Goal: Task Accomplishment & Management: Manage account settings

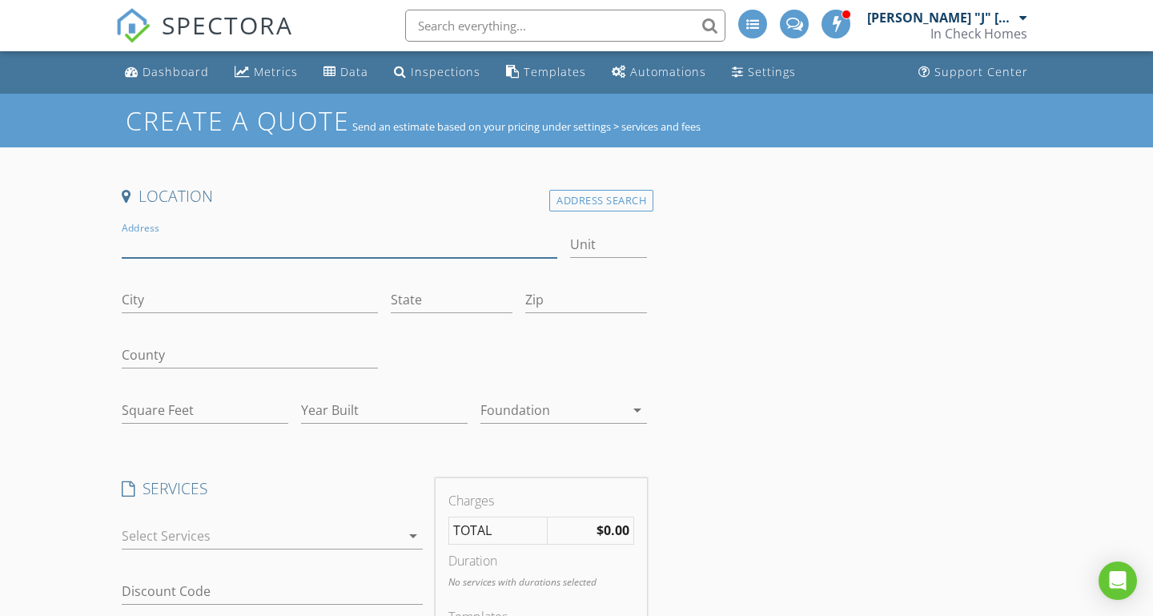
click at [228, 239] on input "Address" at bounding box center [339, 244] width 435 height 26
paste input "[STREET_ADDRESS][PERSON_NAME][PERSON_NAME]"
type input "[STREET_ADDRESS][PERSON_NAME][PERSON_NAME]"
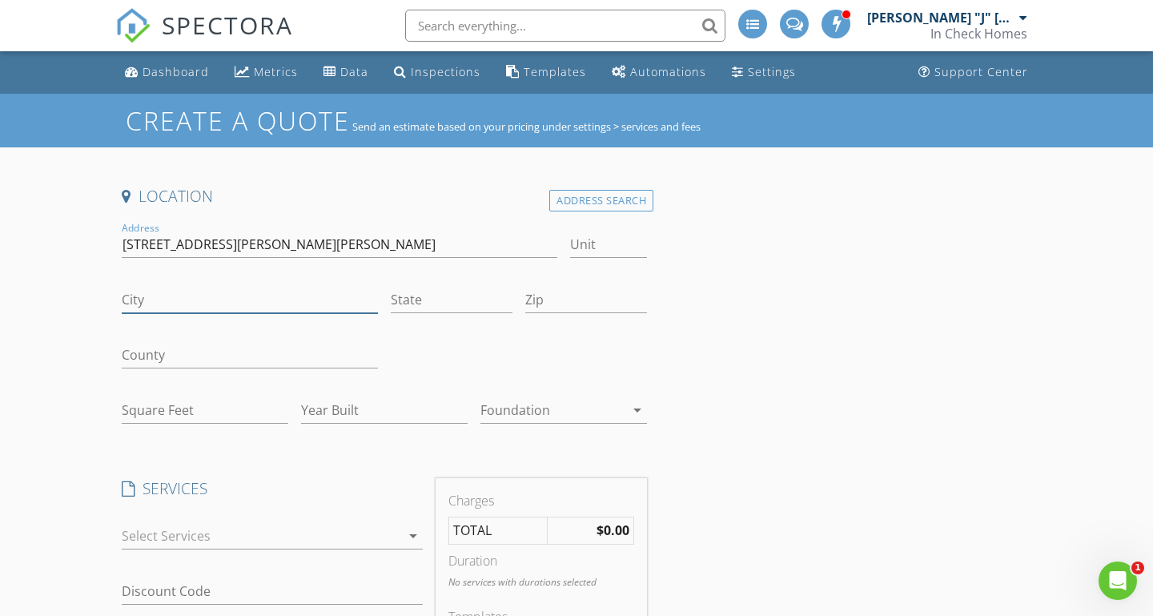
click at [282, 291] on input "City" at bounding box center [250, 300] width 256 height 26
click at [574, 295] on input "Zip" at bounding box center [586, 300] width 122 height 26
type input "28273"
click at [403, 302] on input "State" at bounding box center [452, 300] width 122 height 26
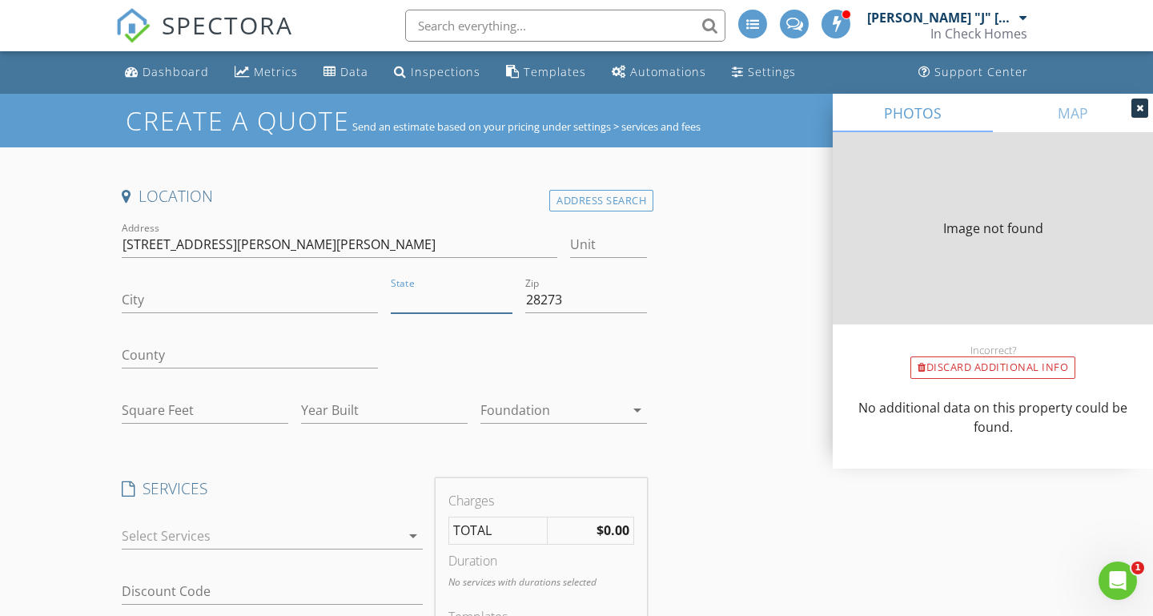
type input "CHARLOTTE"
type input "NC"
type input "2042"
type input "1993"
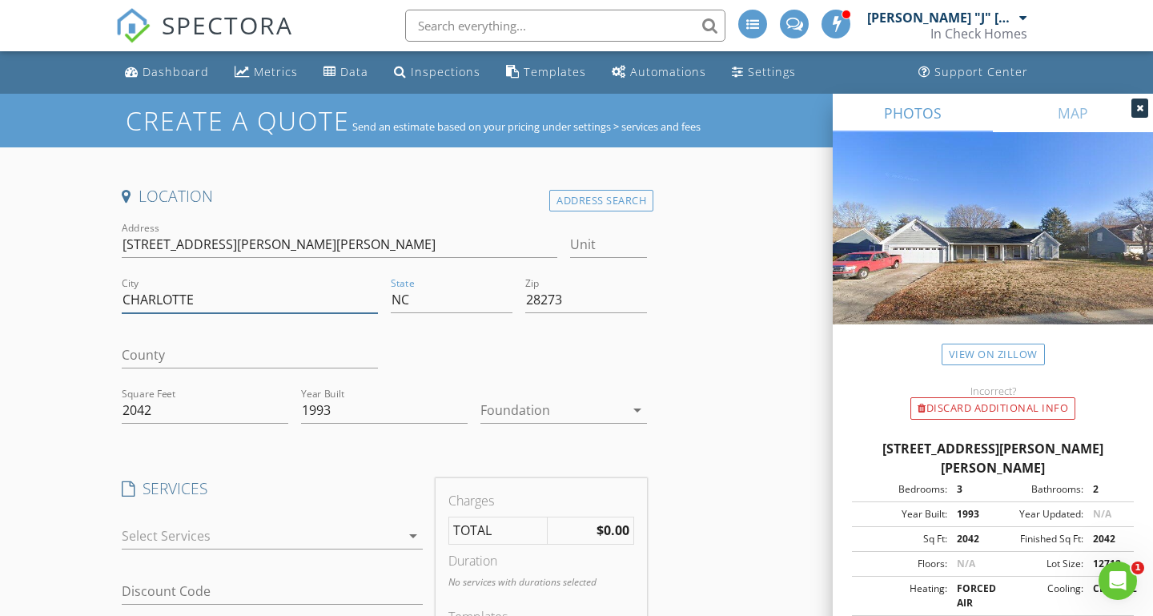
click at [226, 291] on input "CHARLOTTE" at bounding box center [250, 300] width 256 height 26
type input "Charlotte"
click at [524, 407] on div at bounding box center [552, 410] width 144 height 26
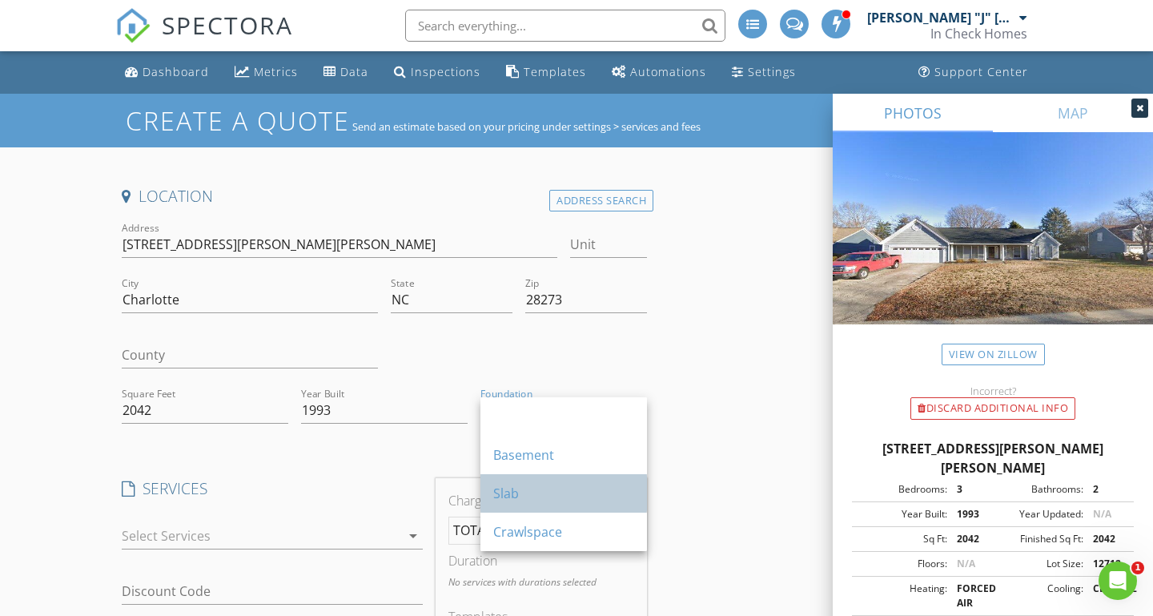
click at [525, 493] on div "Slab" at bounding box center [563, 492] width 141 height 19
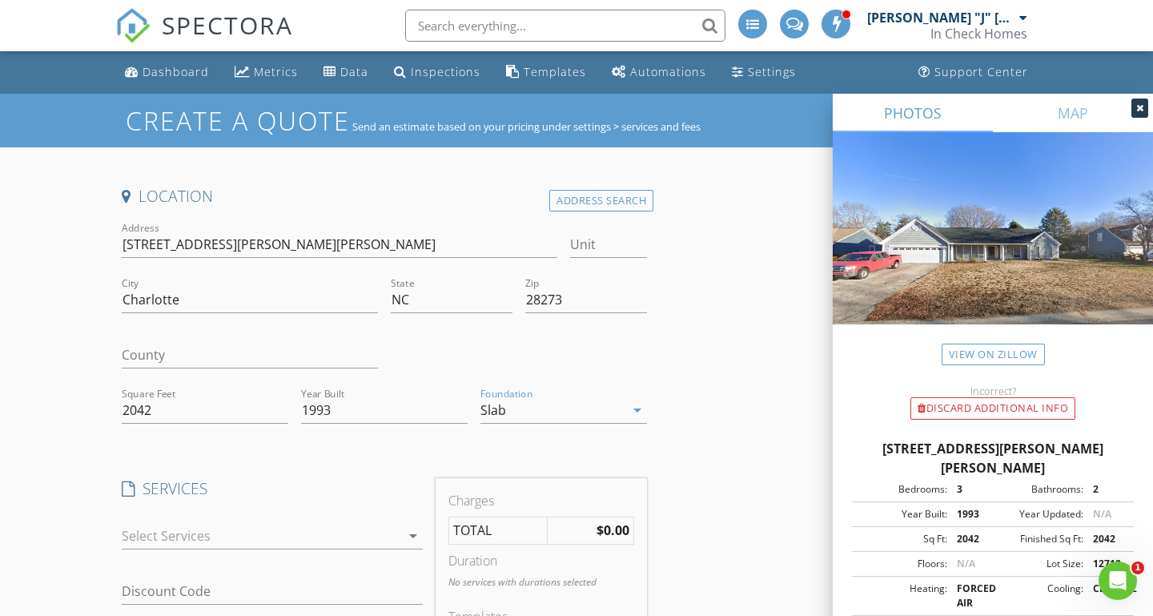
click at [290, 478] on h4 "SERVICES" at bounding box center [272, 488] width 301 height 21
click at [193, 415] on input "2042" at bounding box center [205, 410] width 166 height 26
type input "2090"
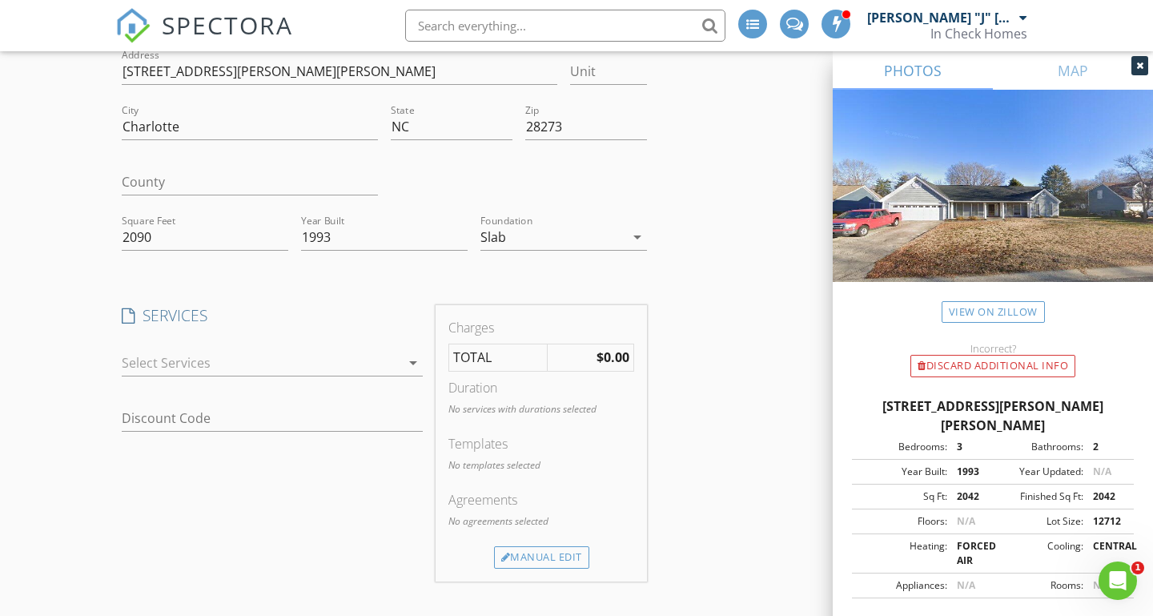
scroll to position [180, 0]
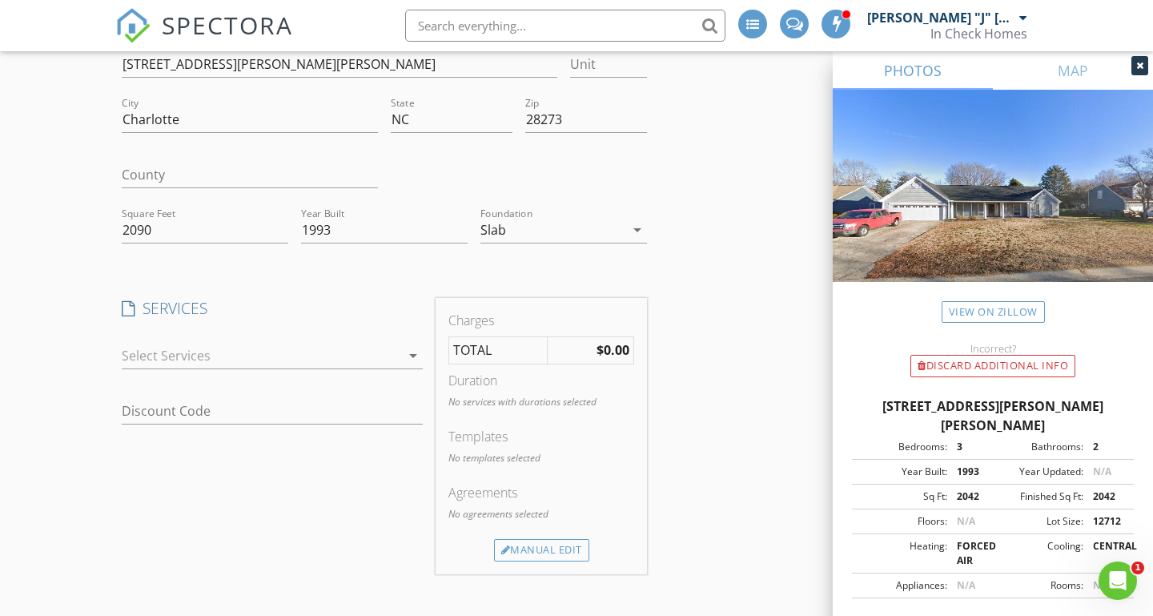
click at [284, 351] on div at bounding box center [261, 356] width 279 height 26
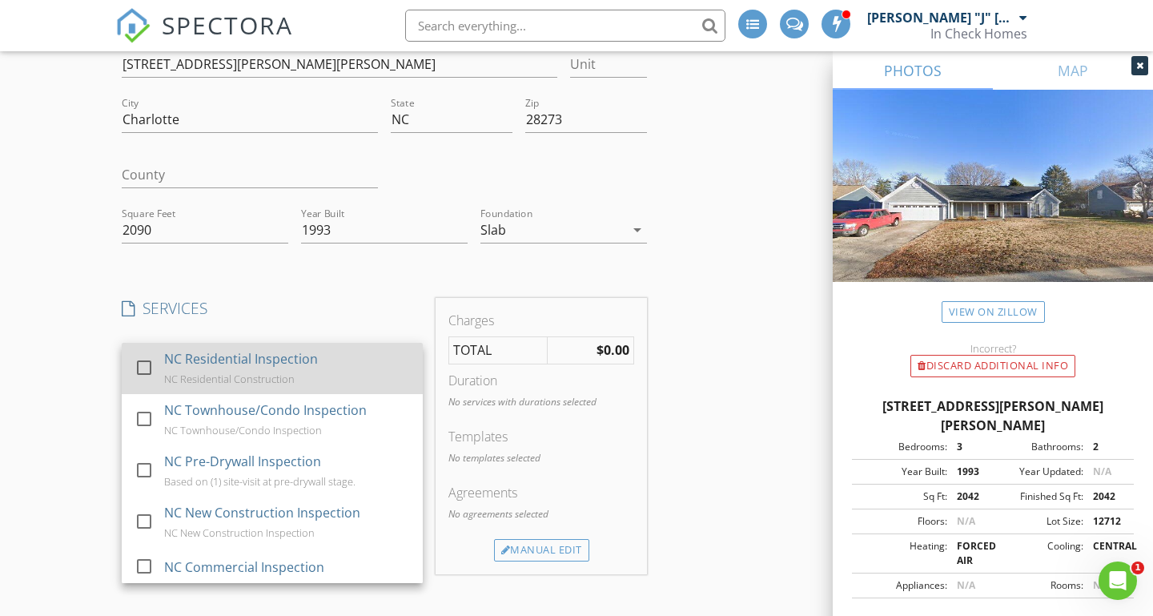
click at [143, 358] on div at bounding box center [143, 366] width 27 height 27
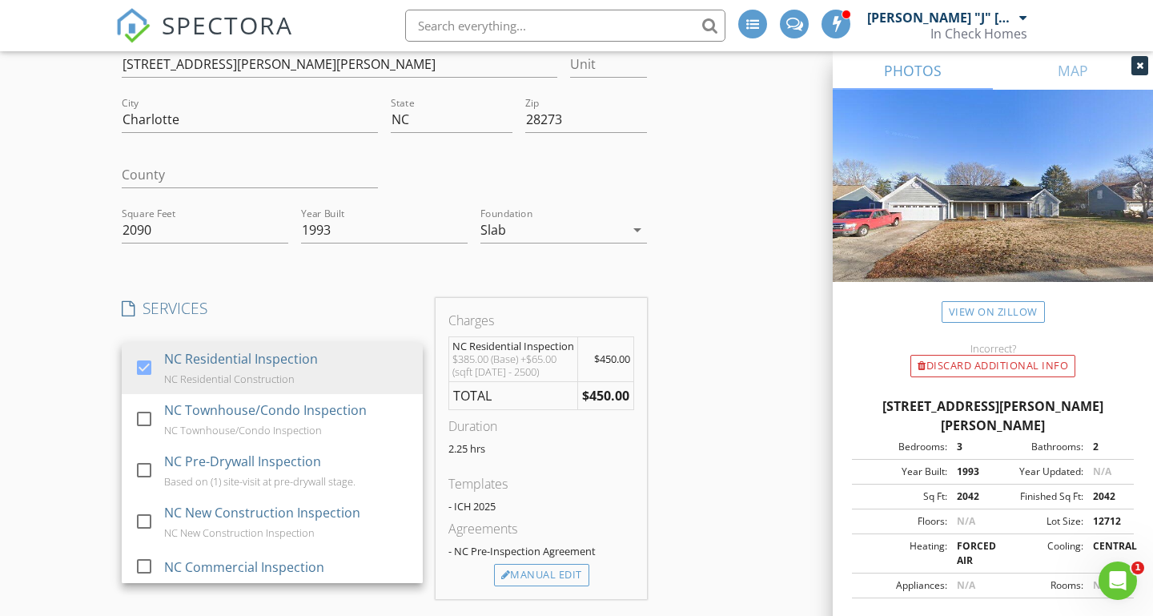
click at [279, 302] on h4 "SERVICES" at bounding box center [272, 308] width 301 height 21
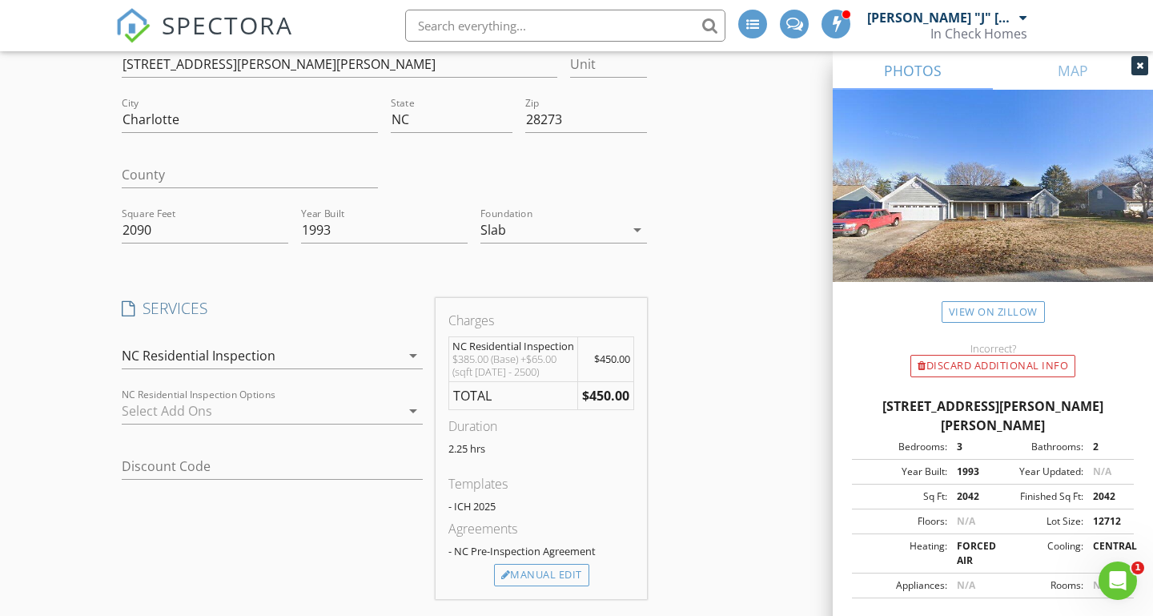
click at [254, 415] on div at bounding box center [261, 411] width 279 height 26
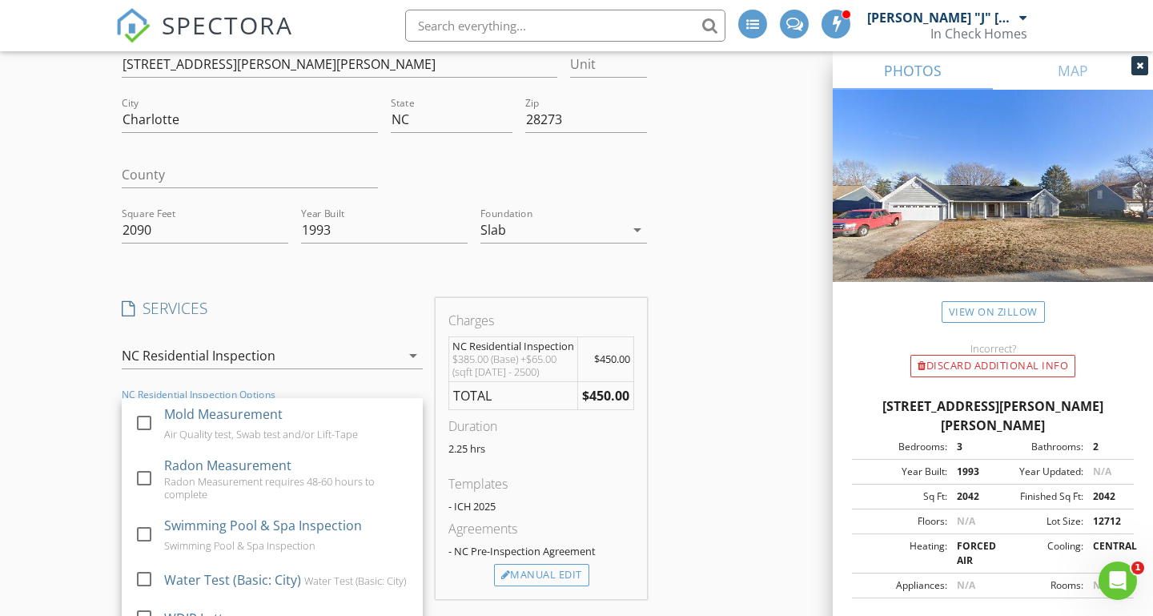
click at [266, 322] on div "SERVICES check_box NC Residential Inspection NC Residential Construction check_…" at bounding box center [272, 448] width 314 height 301
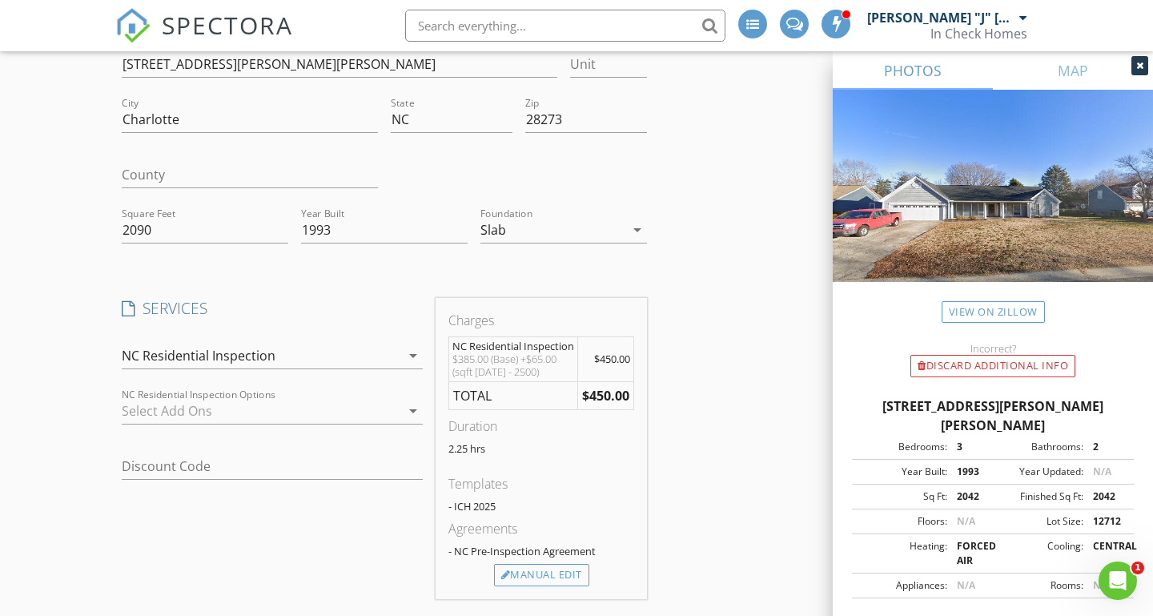
click at [203, 408] on div at bounding box center [261, 411] width 279 height 26
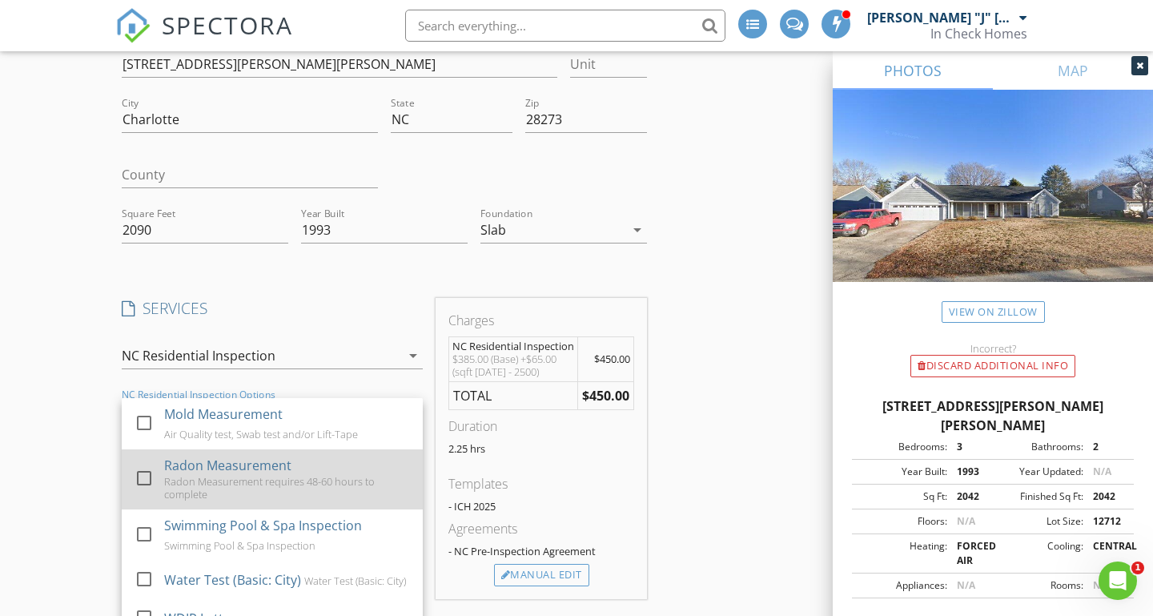
click at [146, 475] on div at bounding box center [143, 477] width 27 height 27
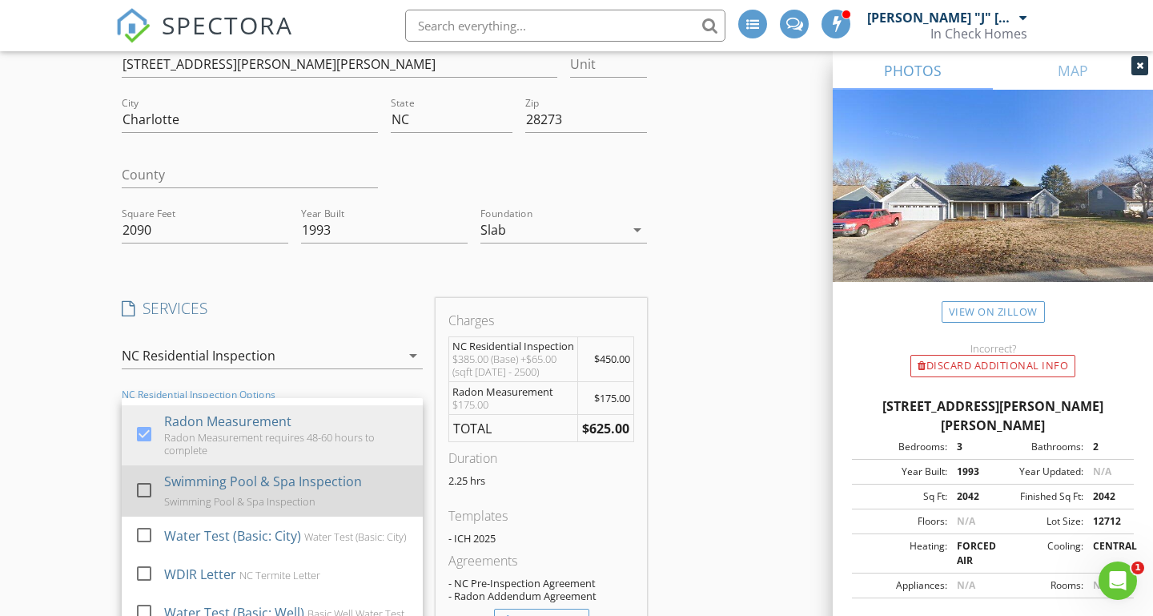
scroll to position [51, 0]
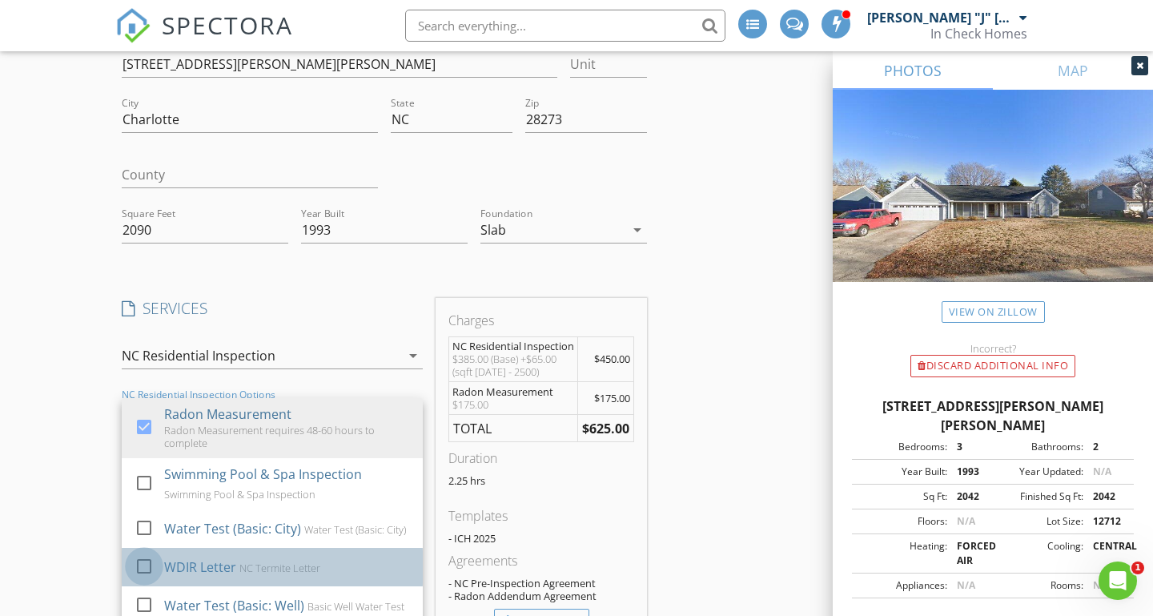
click at [150, 563] on div at bounding box center [143, 564] width 27 height 27
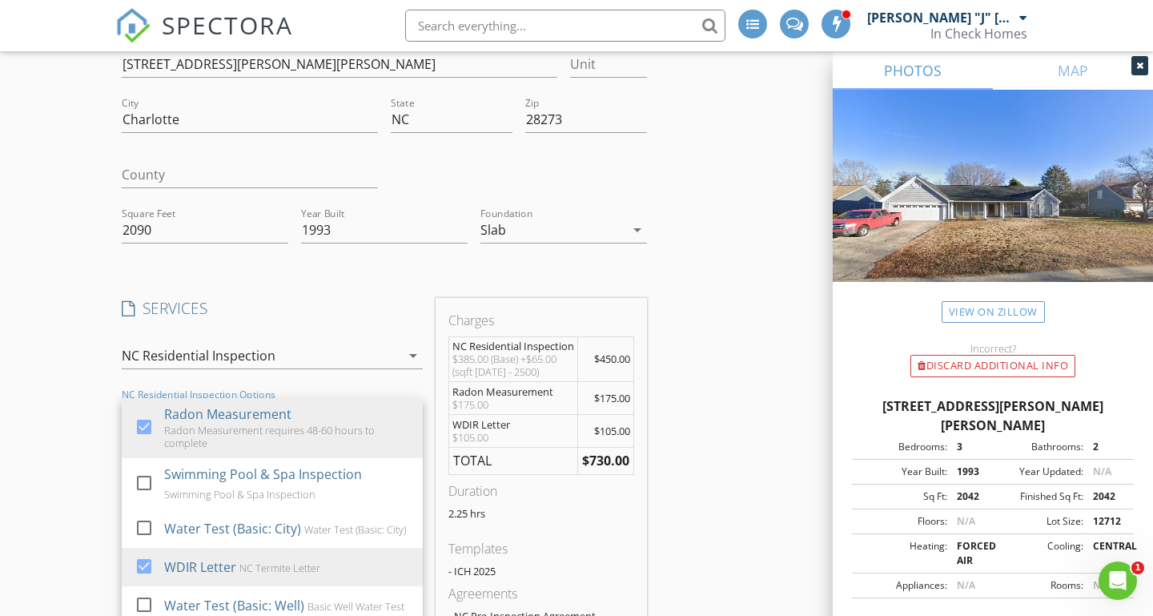
click at [74, 485] on div "Create a Quote Send an estimate based on your pricing under settings > services…" at bounding box center [576, 487] width 1153 height 1146
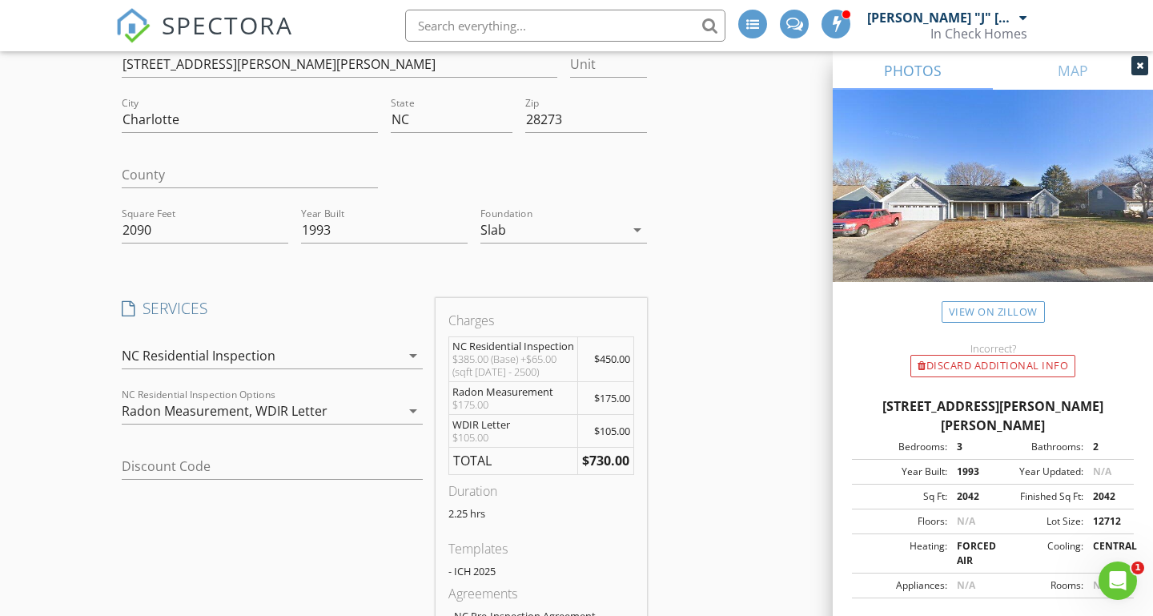
click at [167, 452] on div "Discount Code" at bounding box center [272, 469] width 301 height 52
click at [164, 464] on input "Discount Code" at bounding box center [272, 466] width 301 height 26
type input "30OFF"
click at [241, 461] on input "30OFF" at bounding box center [272, 466] width 301 height 26
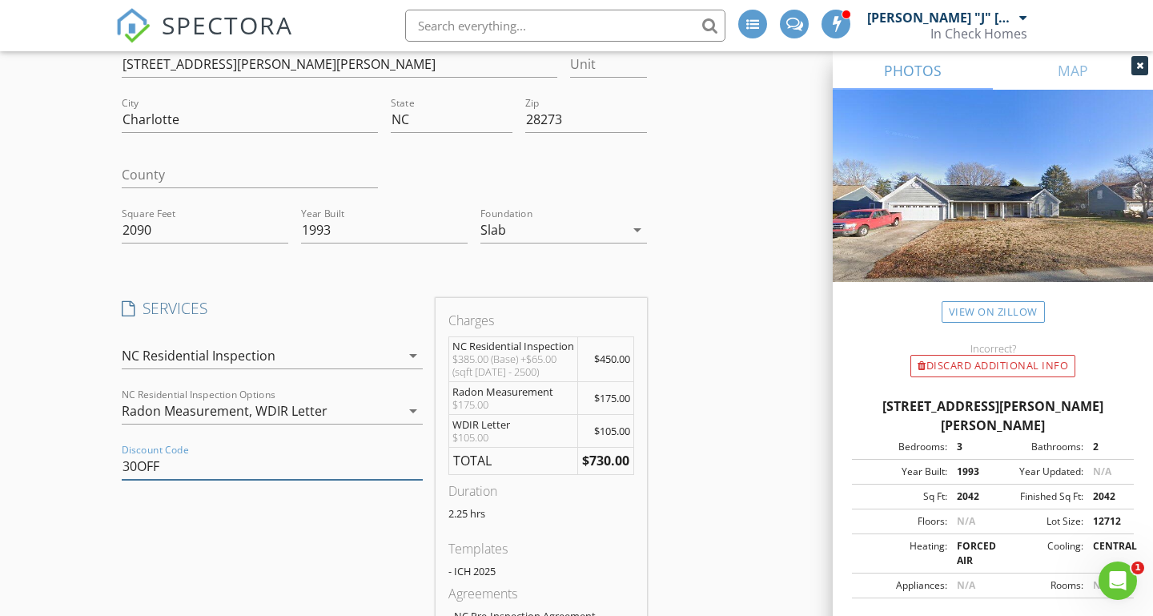
click at [241, 461] on input "30OFF" at bounding box center [272, 466] width 301 height 26
type input "30OFF"
click at [294, 513] on div "SERVICES check_box NC Residential Inspection NC Residential Construction check_…" at bounding box center [272, 487] width 314 height 379
click at [258, 465] on input "30OFF" at bounding box center [272, 466] width 301 height 26
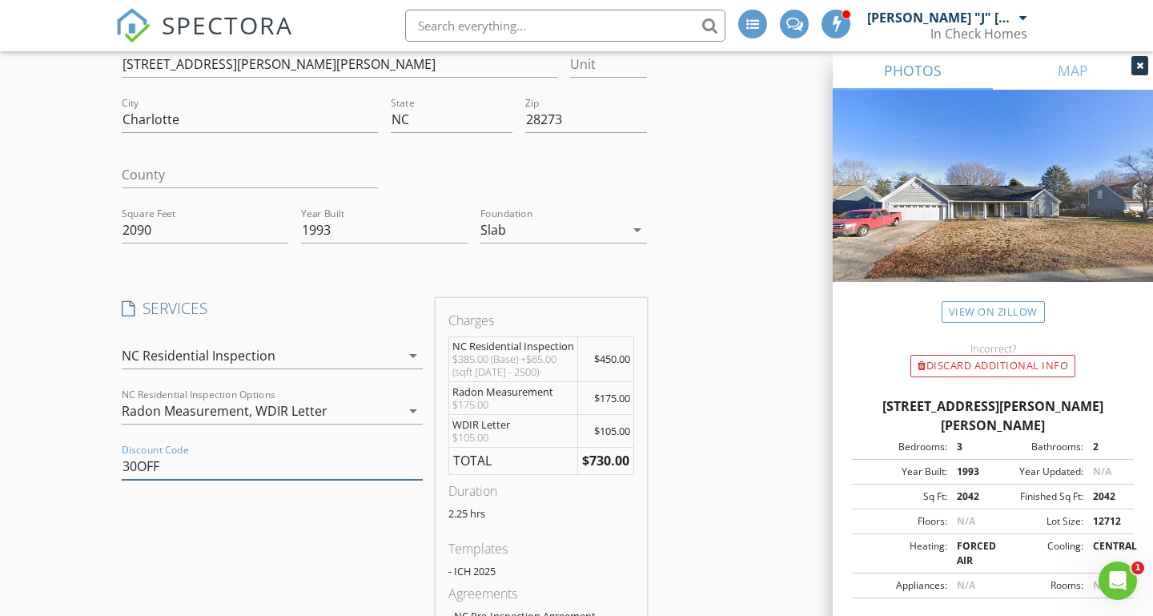
click at [258, 465] on input "30OFF" at bounding box center [272, 466] width 301 height 26
type input "30OFF"
click at [254, 517] on div "SERVICES check_box NC Residential Inspection NC Residential Construction check_…" at bounding box center [272, 487] width 314 height 379
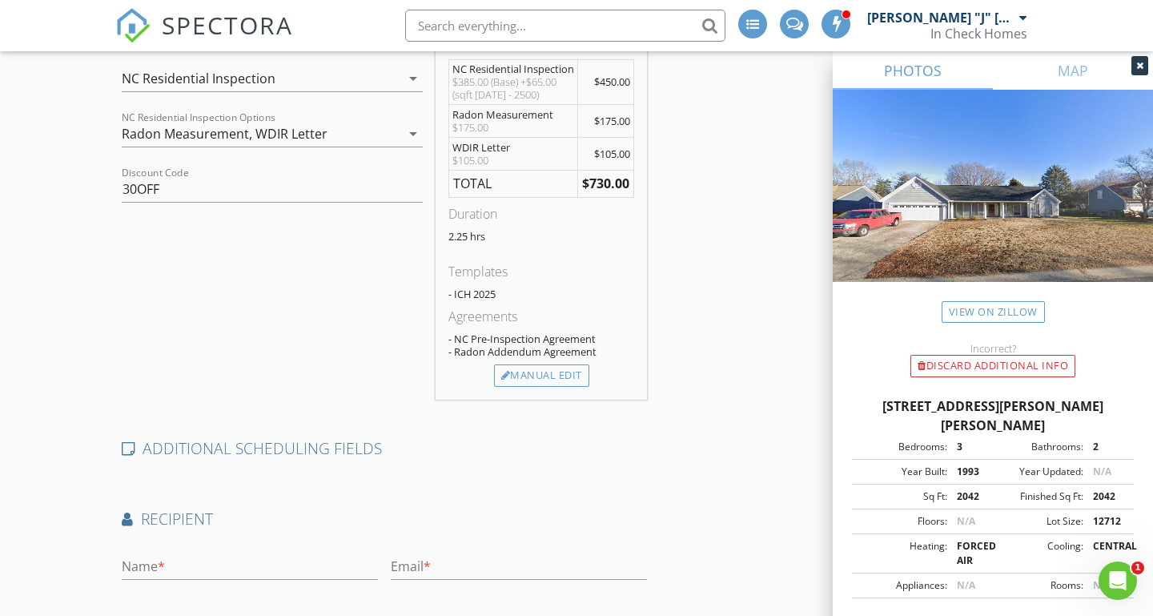
scroll to position [461, 0]
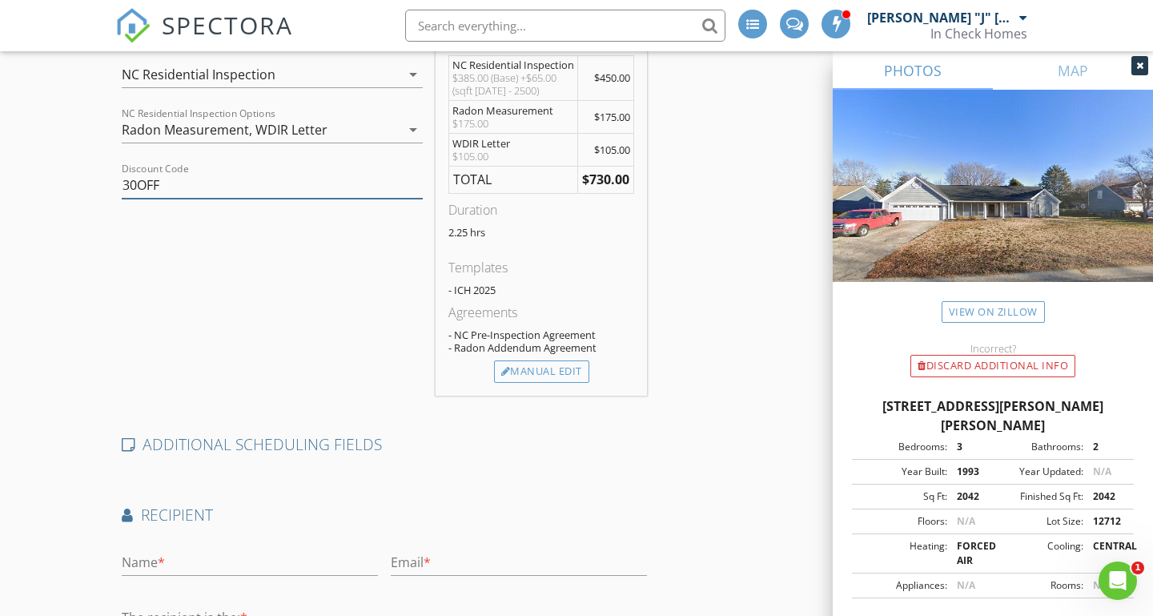
click at [215, 190] on input "30OFF" at bounding box center [272, 185] width 301 height 26
type input "1"
click at [162, 227] on div "SERVICES check_box NC Residential Inspection NC Residential Construction check_…" at bounding box center [272, 206] width 314 height 379
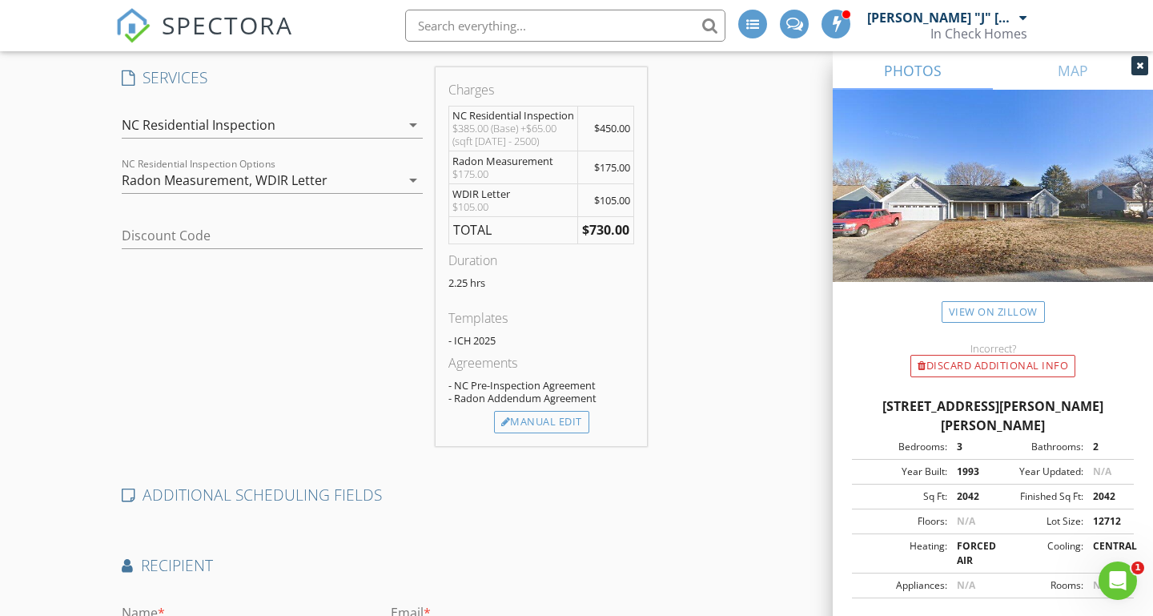
scroll to position [408, 0]
click at [328, 181] on div "Radon Measurement, WDIR Letter" at bounding box center [261, 183] width 279 height 26
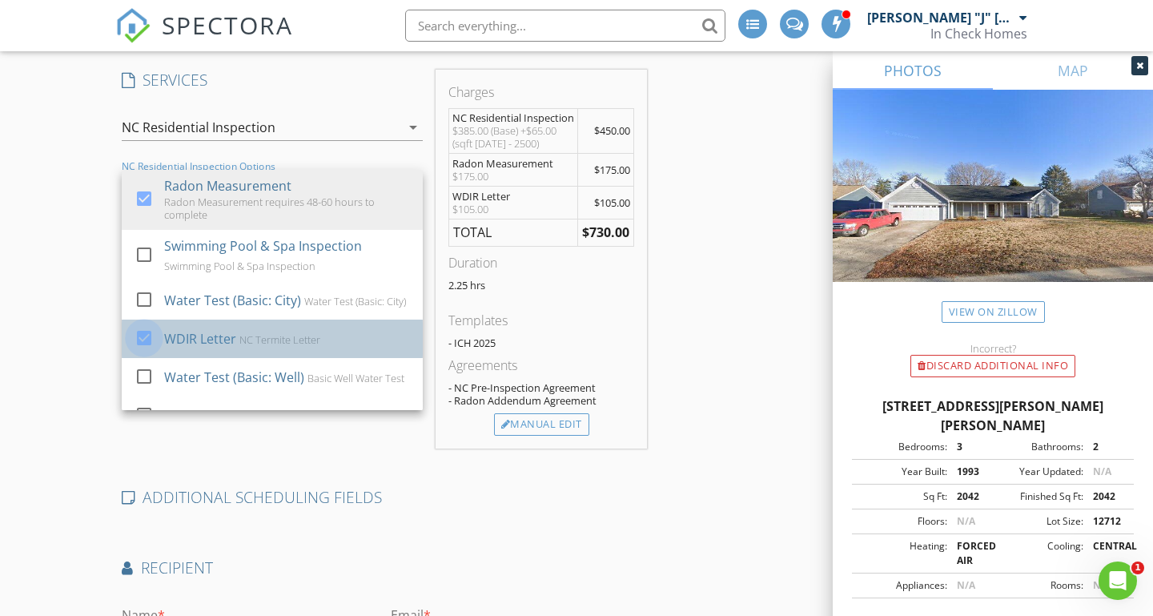
click at [142, 333] on div at bounding box center [143, 336] width 27 height 27
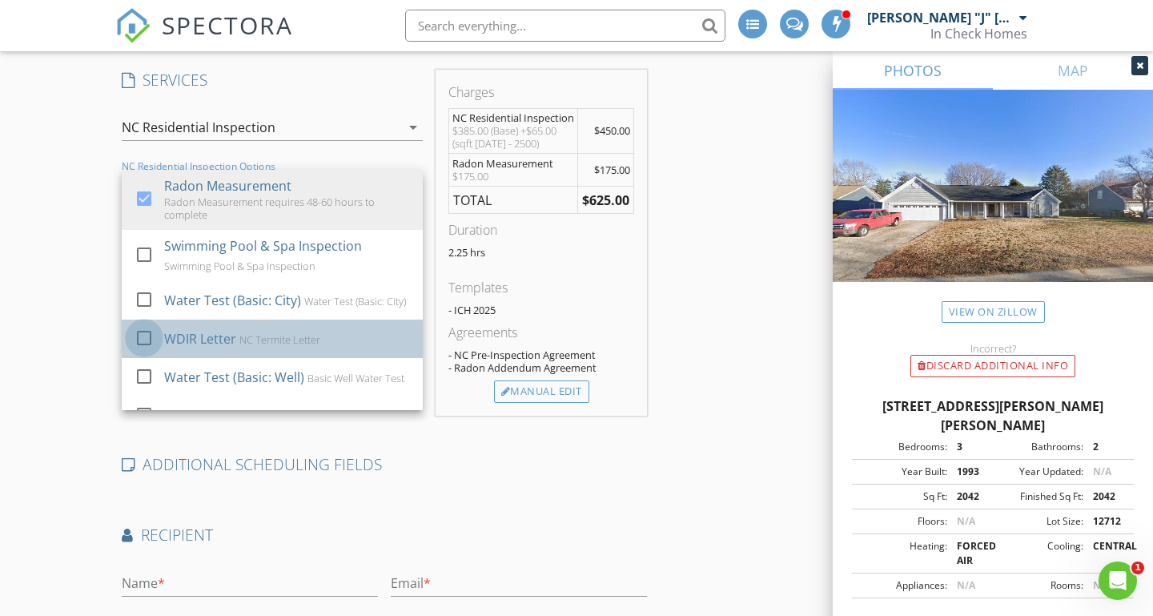
click at [145, 333] on div at bounding box center [143, 336] width 27 height 27
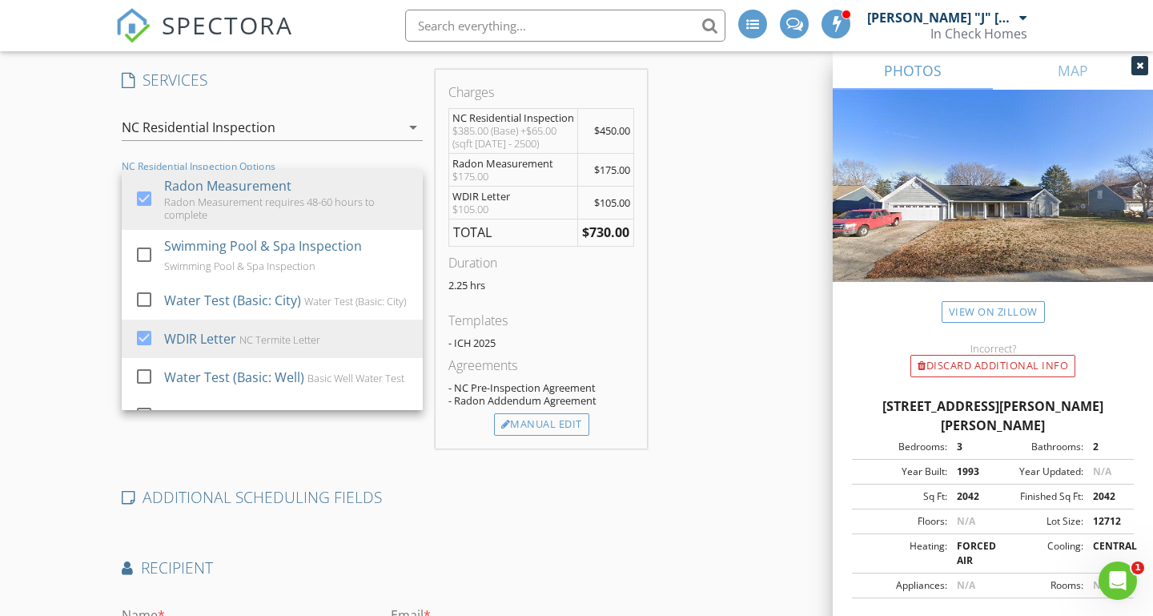
click at [185, 412] on div "SERVICES check_box NC Residential Inspection NC Residential Construction check_…" at bounding box center [272, 259] width 314 height 379
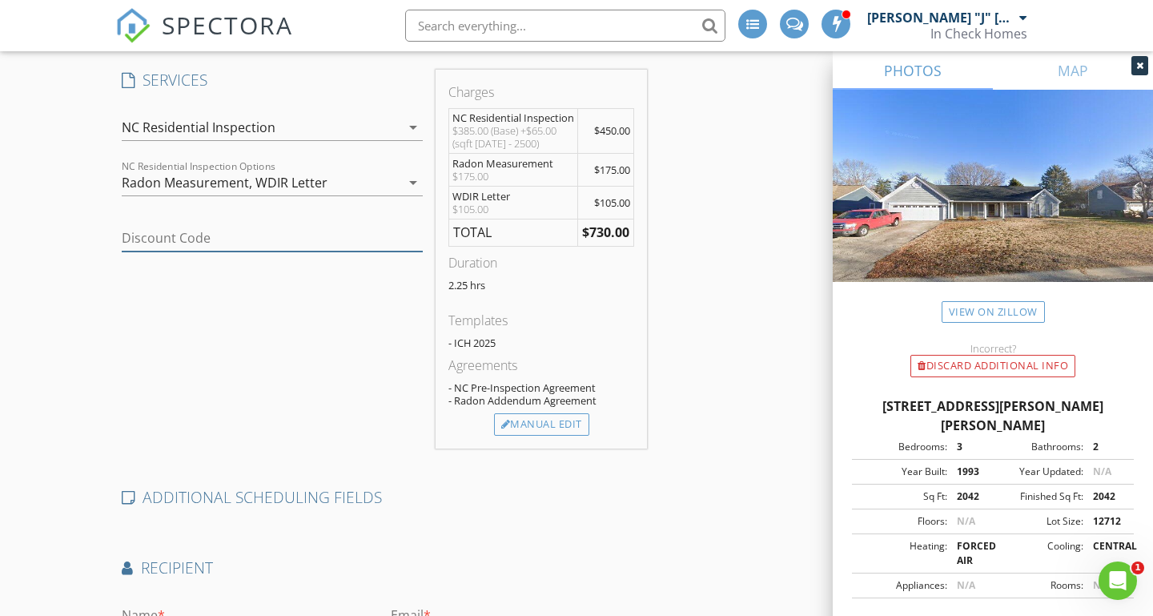
click at [227, 242] on input "Discount Code" at bounding box center [272, 238] width 301 height 26
type input "30OFF"
click at [301, 323] on div "SERVICES check_box NC Residential Inspection NC Residential Construction check_…" at bounding box center [272, 259] width 314 height 379
click at [180, 231] on input "30OFF" at bounding box center [272, 238] width 301 height 26
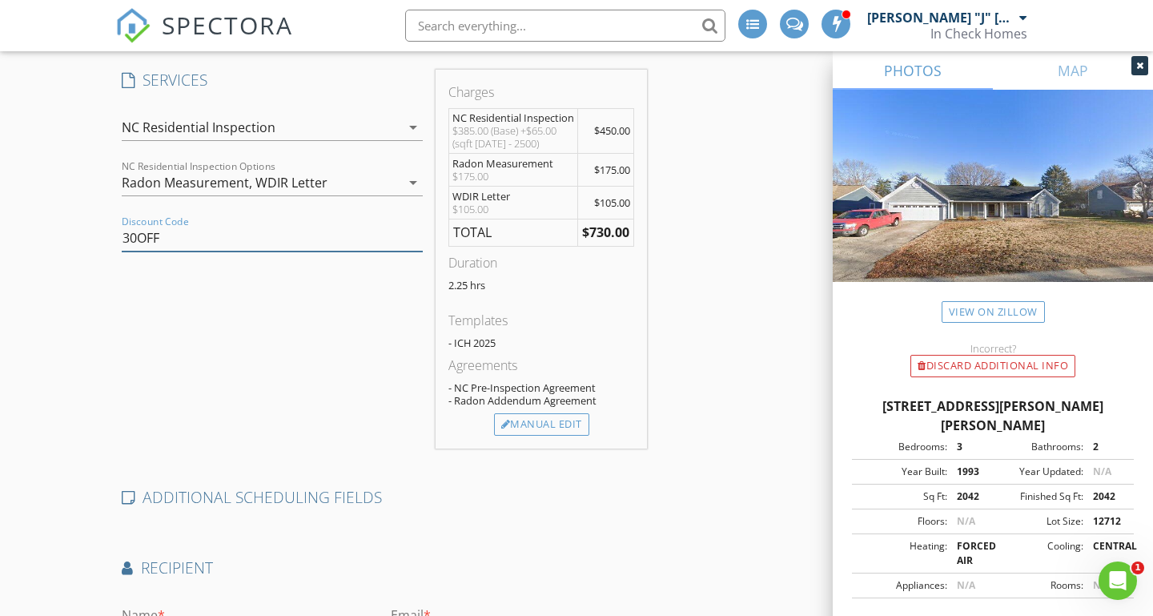
click at [180, 231] on input "30OFF" at bounding box center [272, 238] width 301 height 26
click at [237, 189] on div "Radon Measurement," at bounding box center [187, 182] width 130 height 14
click at [0, 0] on div "Radon Measurement" at bounding box center [0, 0] width 0 height 0
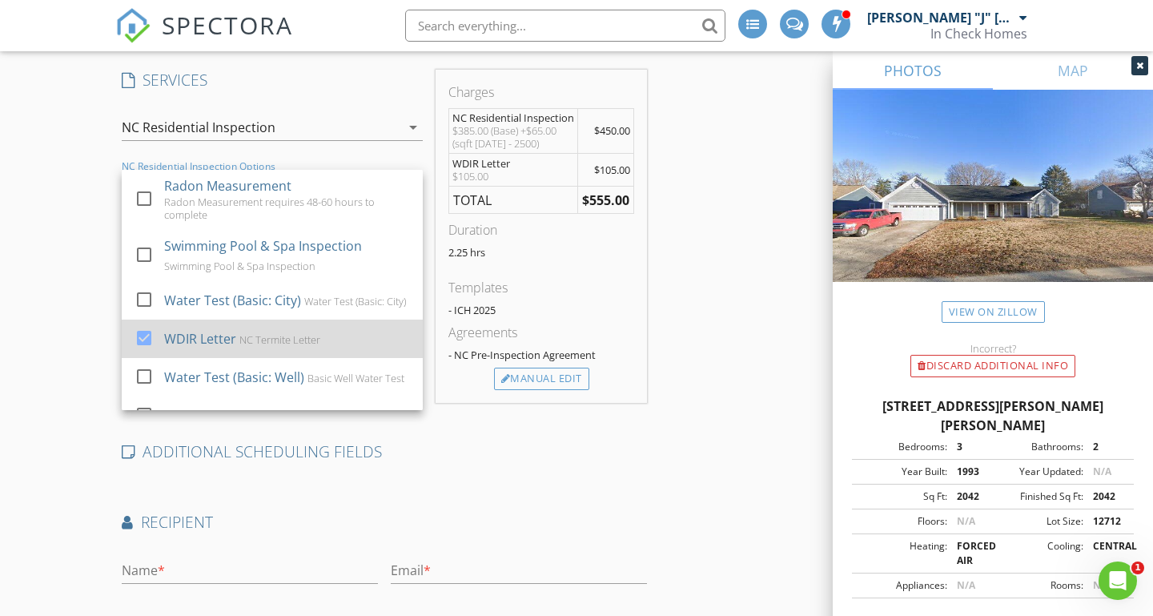
click at [140, 337] on div at bounding box center [143, 336] width 27 height 27
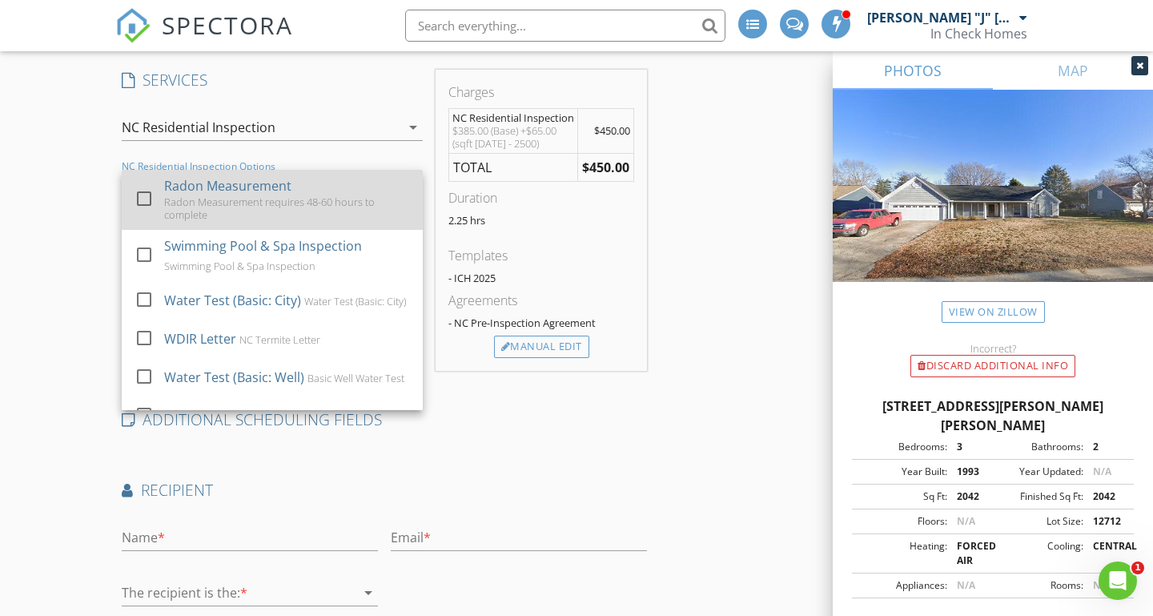
scroll to position [0, 0]
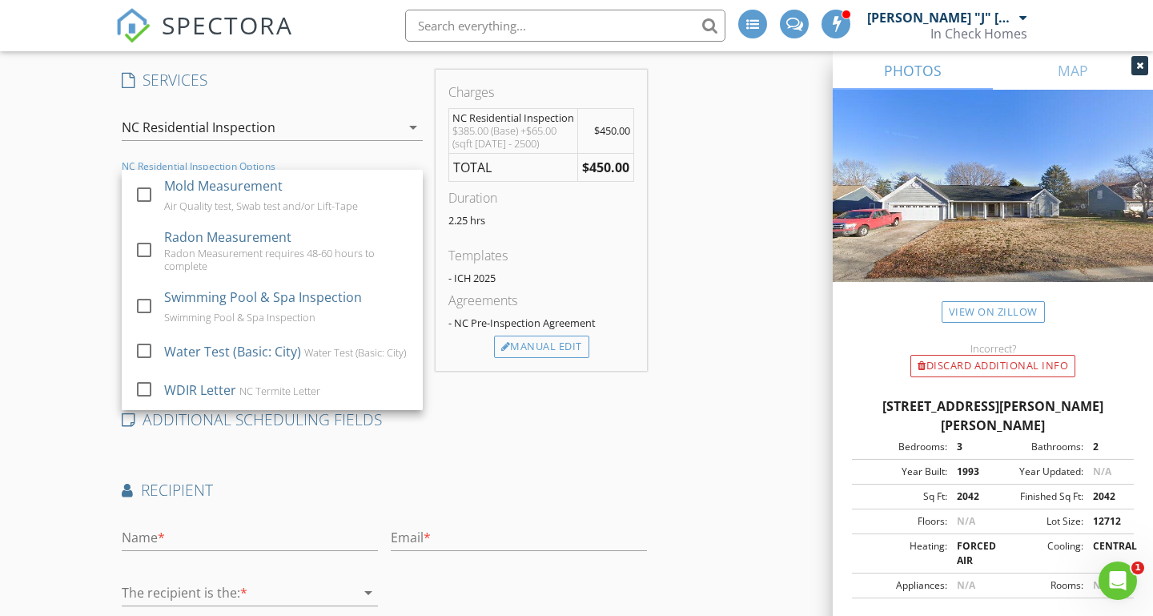
click at [50, 257] on div "Create a Quote Send an estimate based on your pricing under settings > services…" at bounding box center [576, 219] width 1153 height 1069
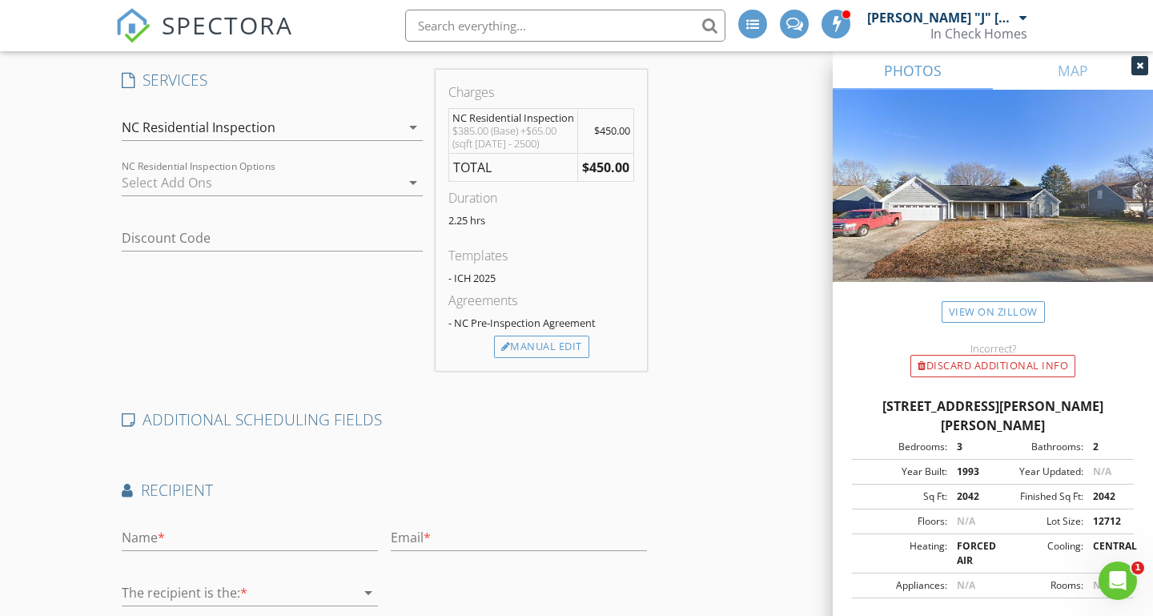
click at [232, 134] on div "NC Residential Inspection" at bounding box center [199, 127] width 154 height 14
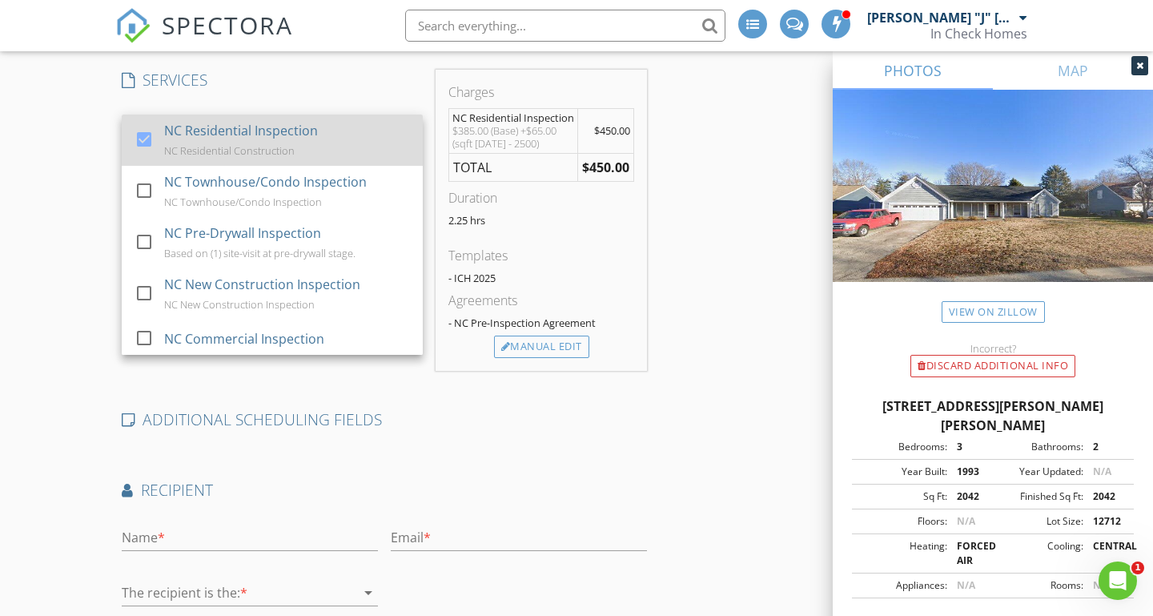
click at [138, 138] on div at bounding box center [143, 138] width 27 height 27
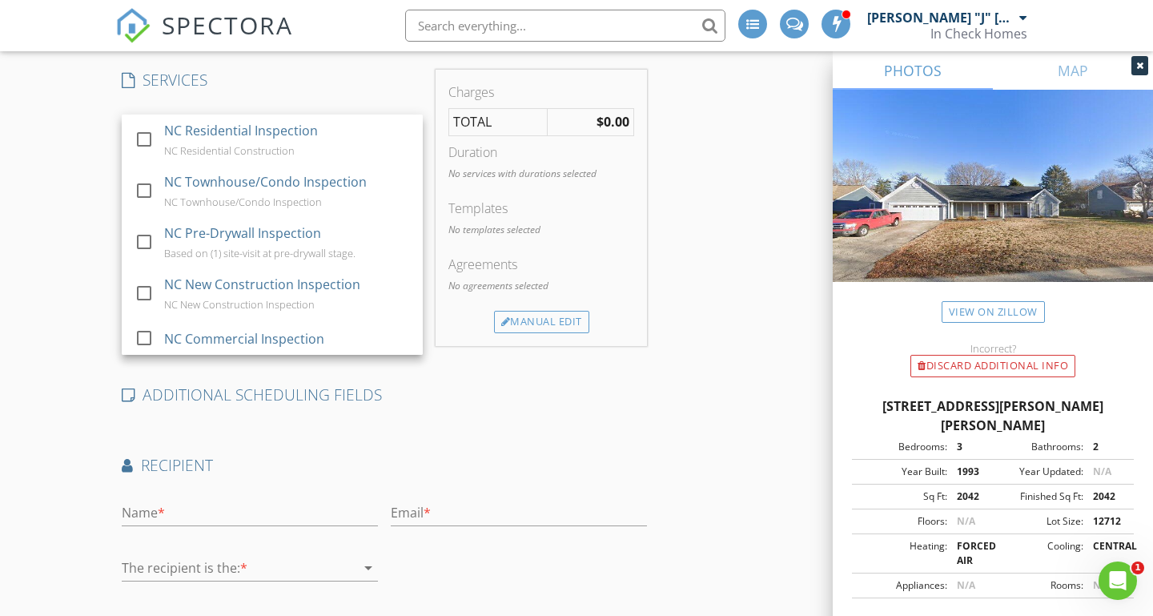
click at [70, 144] on div "Create a Quote Send an estimate based on your pricing under settings > services…" at bounding box center [576, 207] width 1153 height 1044
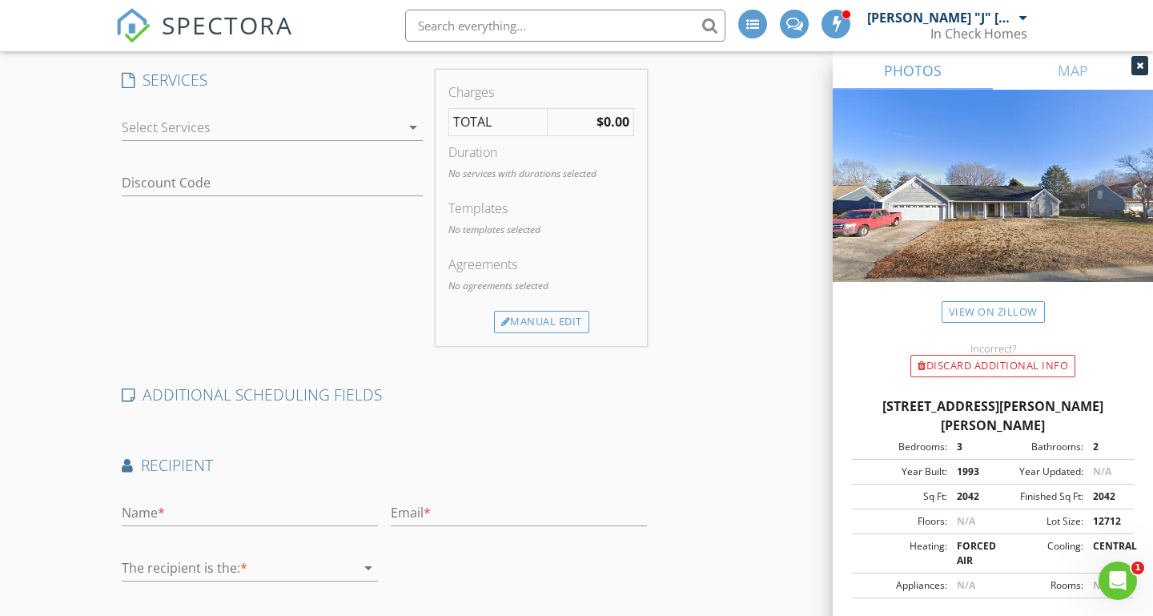
click at [186, 135] on div at bounding box center [261, 127] width 279 height 26
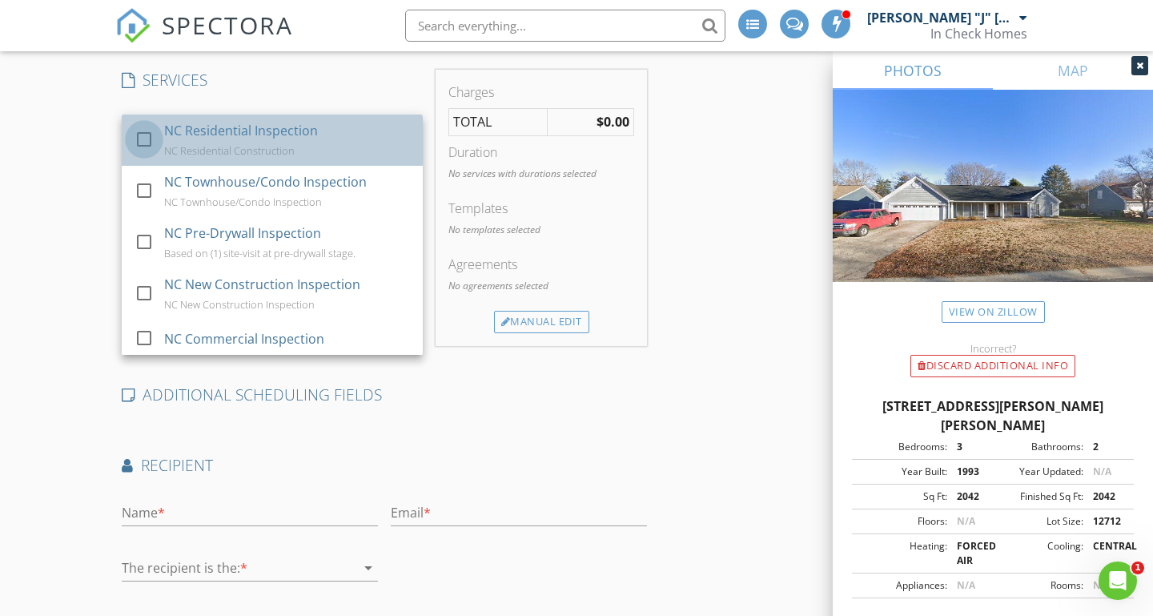
click at [146, 139] on div at bounding box center [143, 138] width 27 height 27
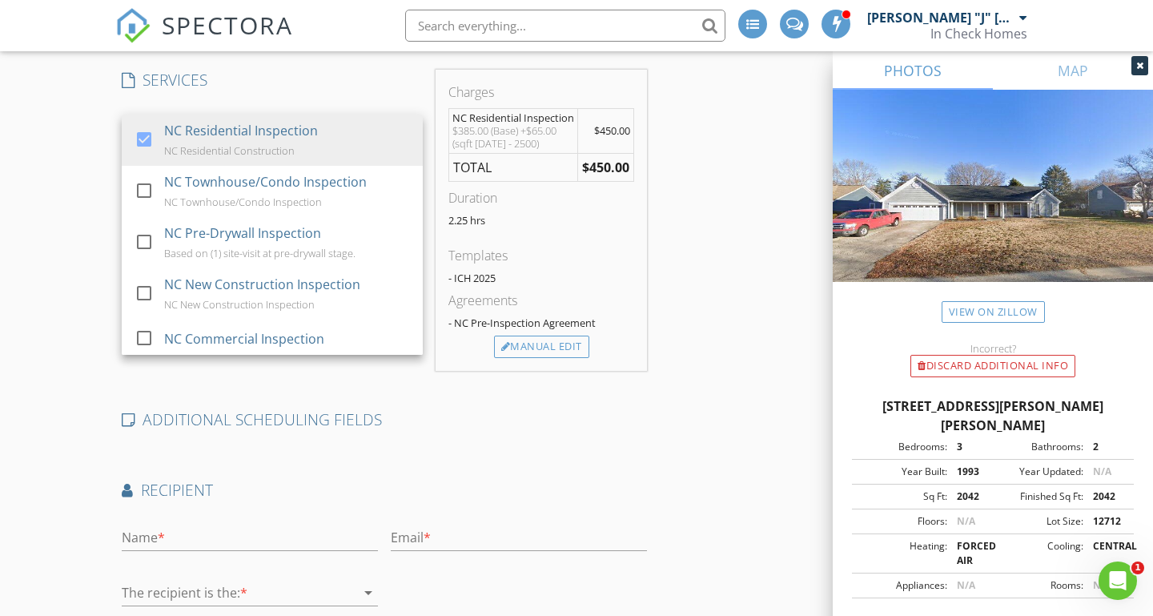
click at [85, 158] on div "Create a Quote Send an estimate based on your pricing under settings > services…" at bounding box center [576, 219] width 1153 height 1069
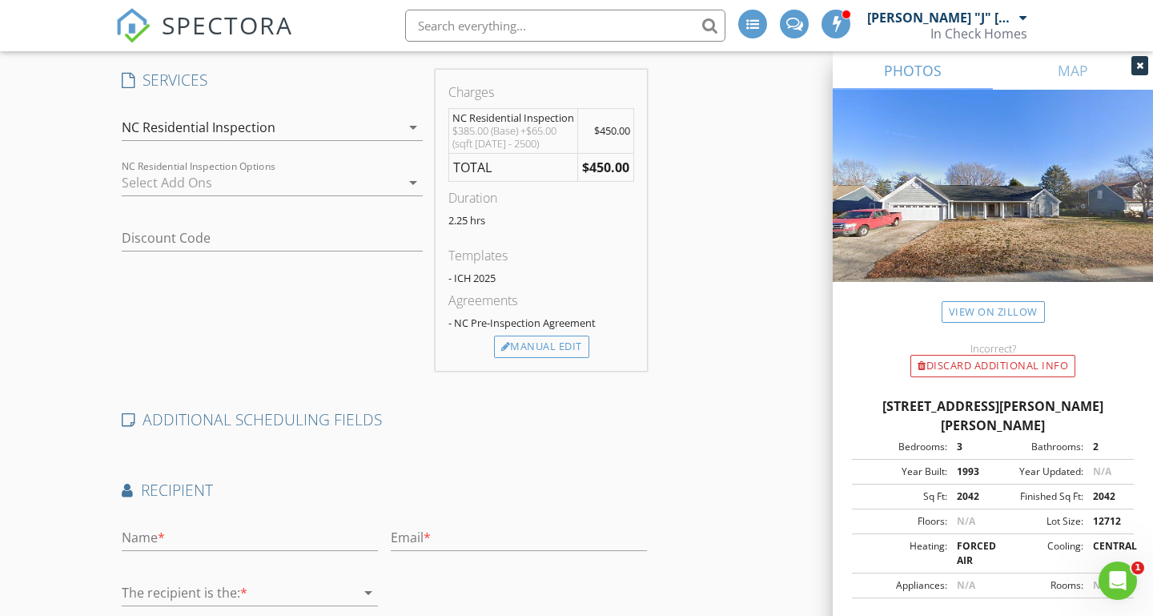
click at [174, 194] on div at bounding box center [261, 183] width 279 height 26
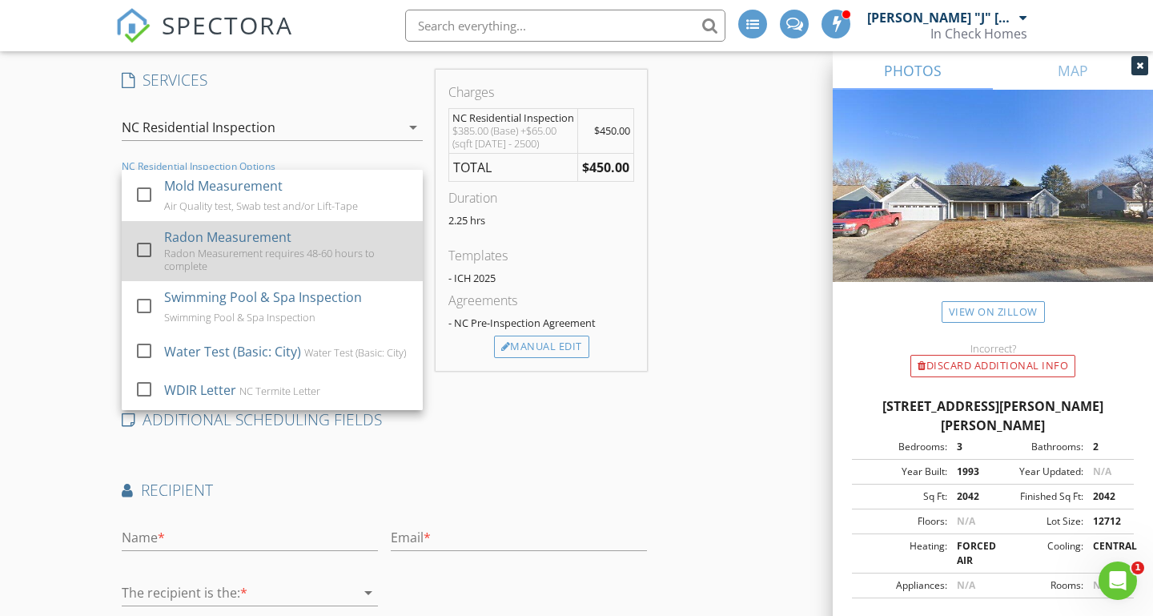
click at [144, 246] on div at bounding box center [143, 249] width 27 height 27
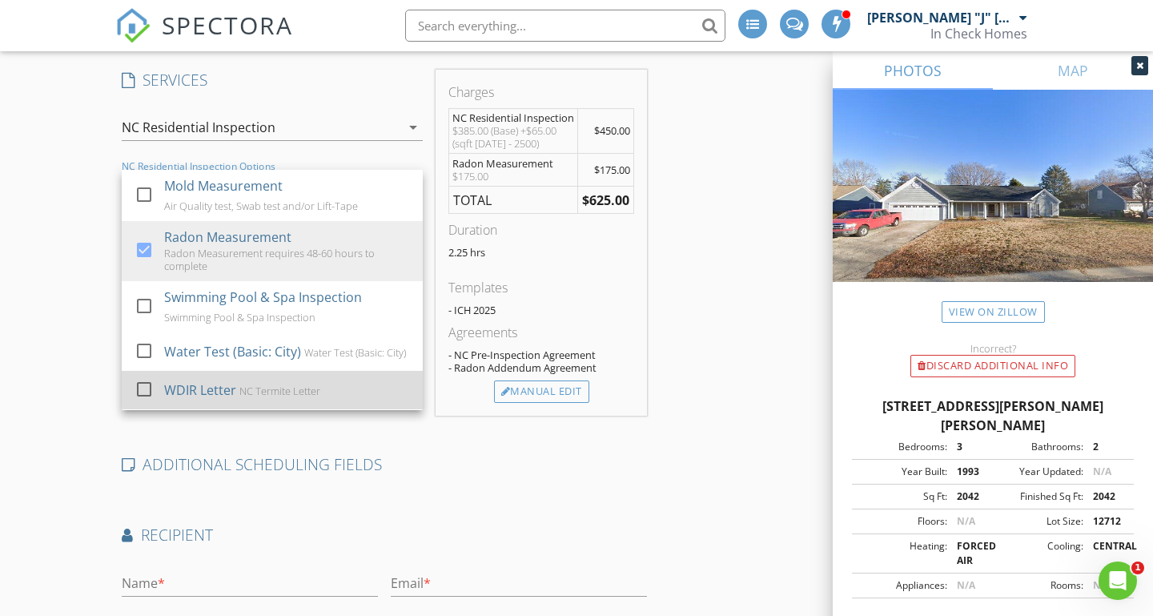
click at [148, 385] on div at bounding box center [143, 388] width 27 height 27
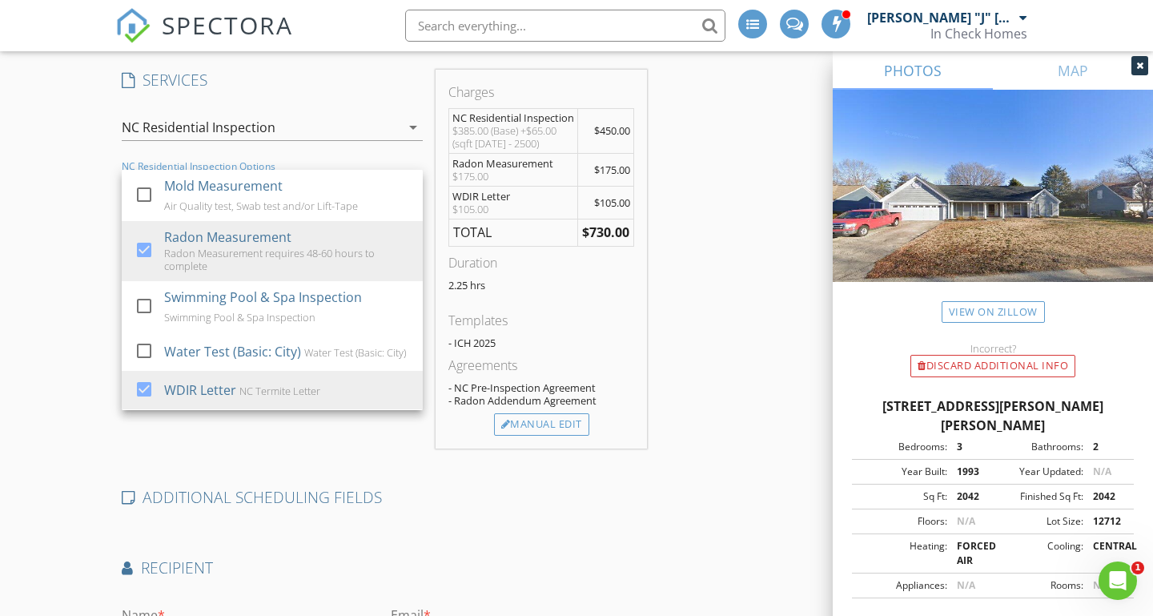
click at [94, 315] on div "Create a Quote Send an estimate based on your pricing under settings > services…" at bounding box center [576, 258] width 1153 height 1146
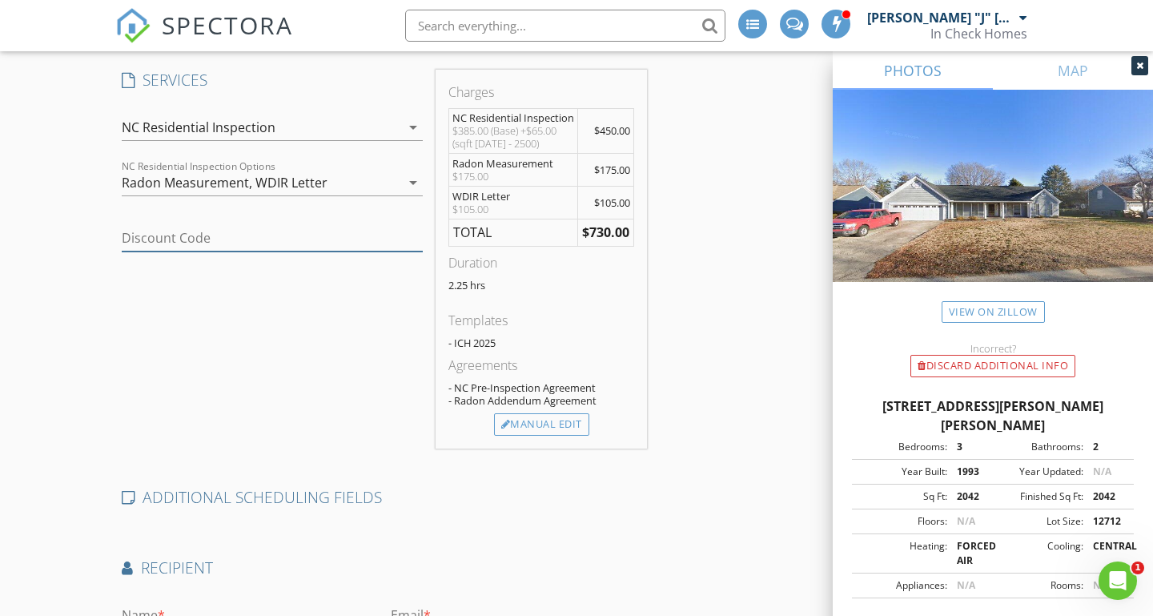
click at [206, 236] on input "Discount Code" at bounding box center [272, 238] width 301 height 26
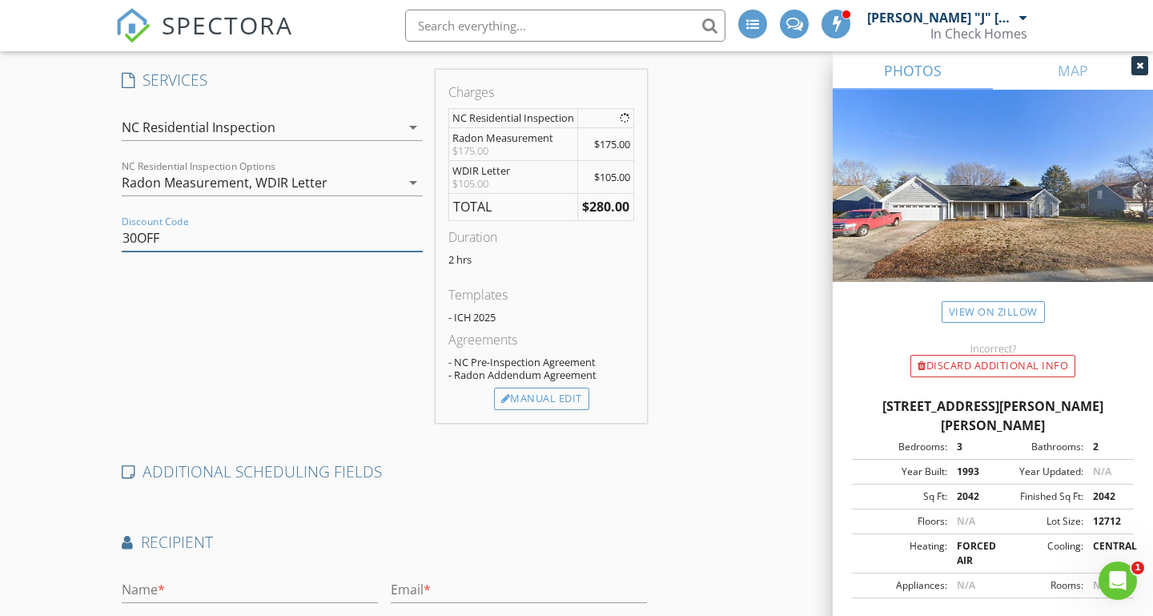
type input "30OFF"
click at [259, 333] on div "SERVICES check_box NC Residential Inspection NC Residential Construction check_…" at bounding box center [272, 246] width 314 height 353
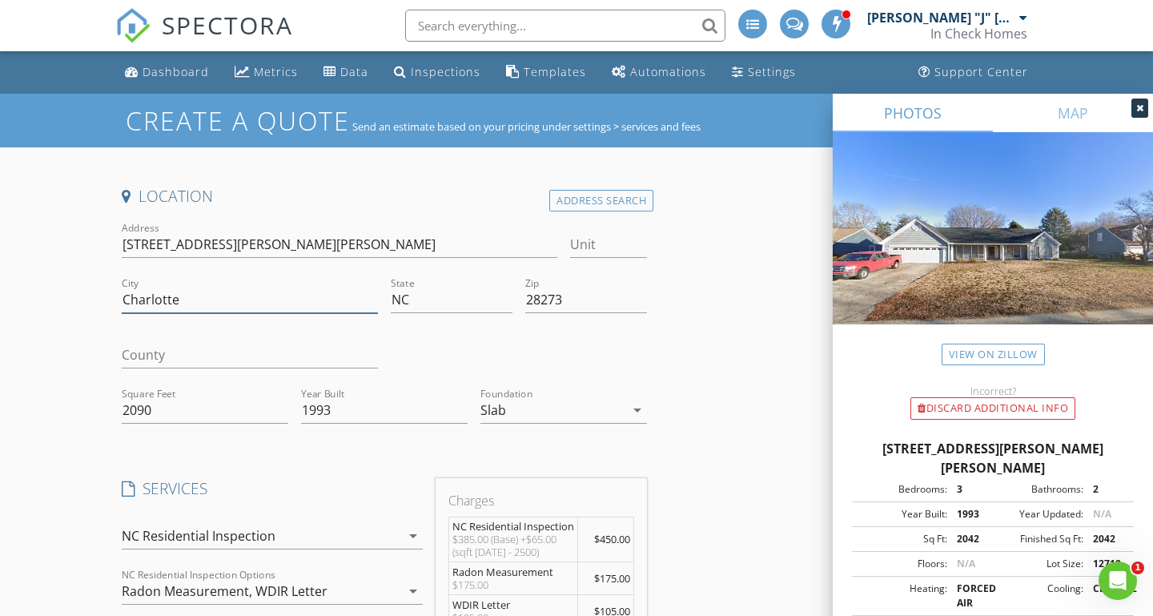
click at [221, 295] on input "Charlotte" at bounding box center [250, 300] width 256 height 26
click at [590, 293] on input "28273" at bounding box center [586, 300] width 122 height 26
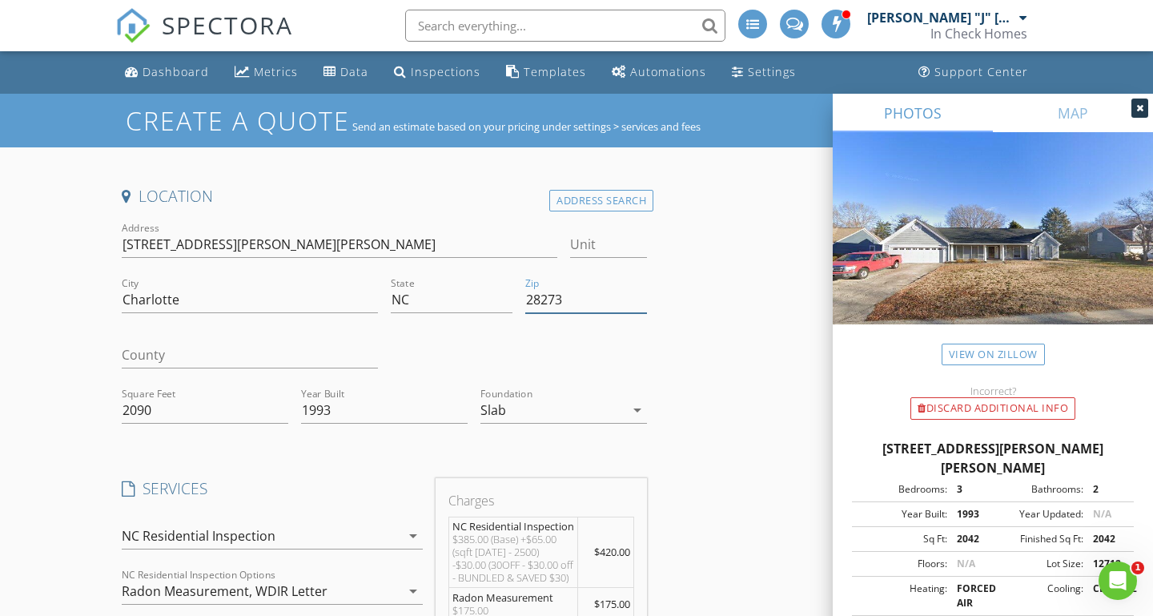
click at [590, 293] on input "28273" at bounding box center [586, 300] width 122 height 26
type input "2042"
type input "1993"
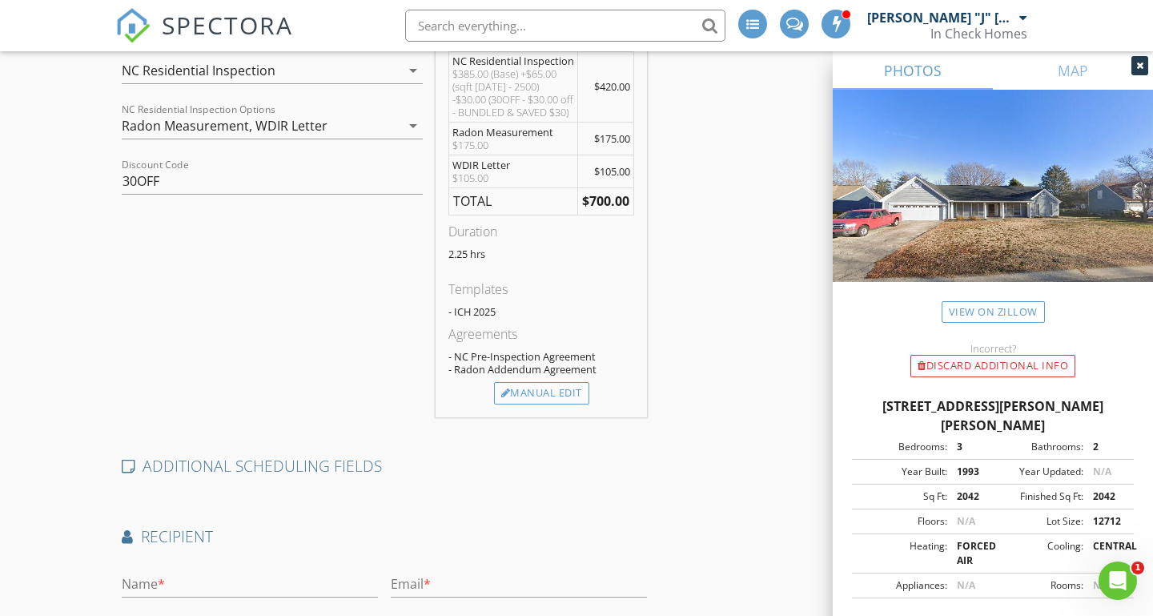
scroll to position [650, 0]
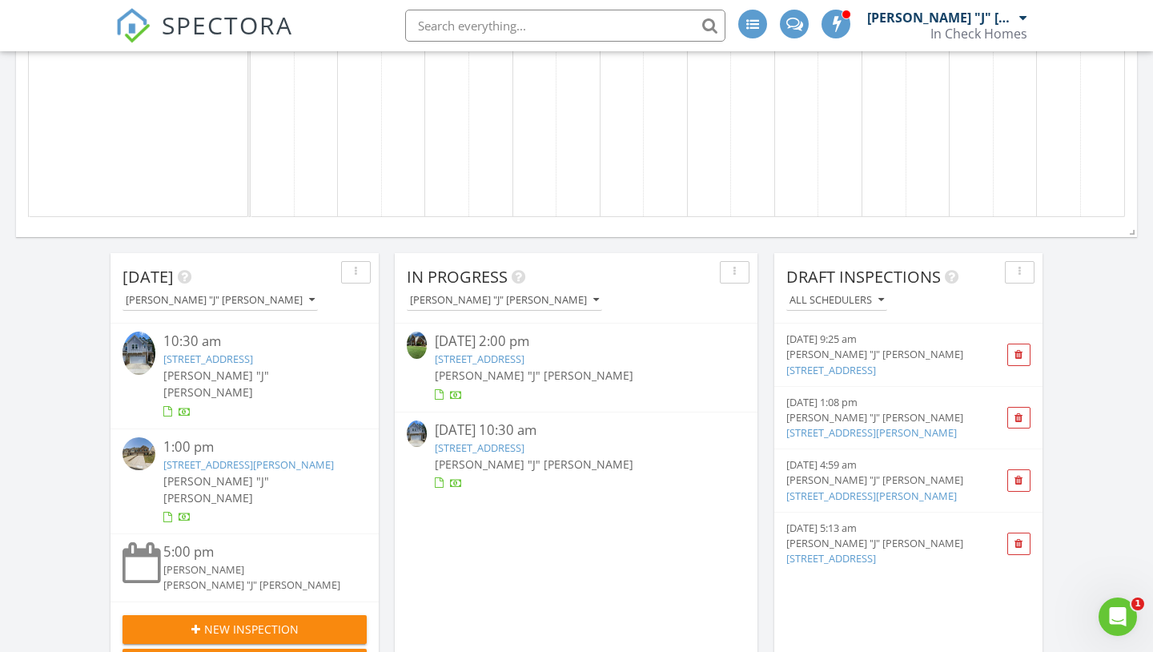
scroll to position [950, 0]
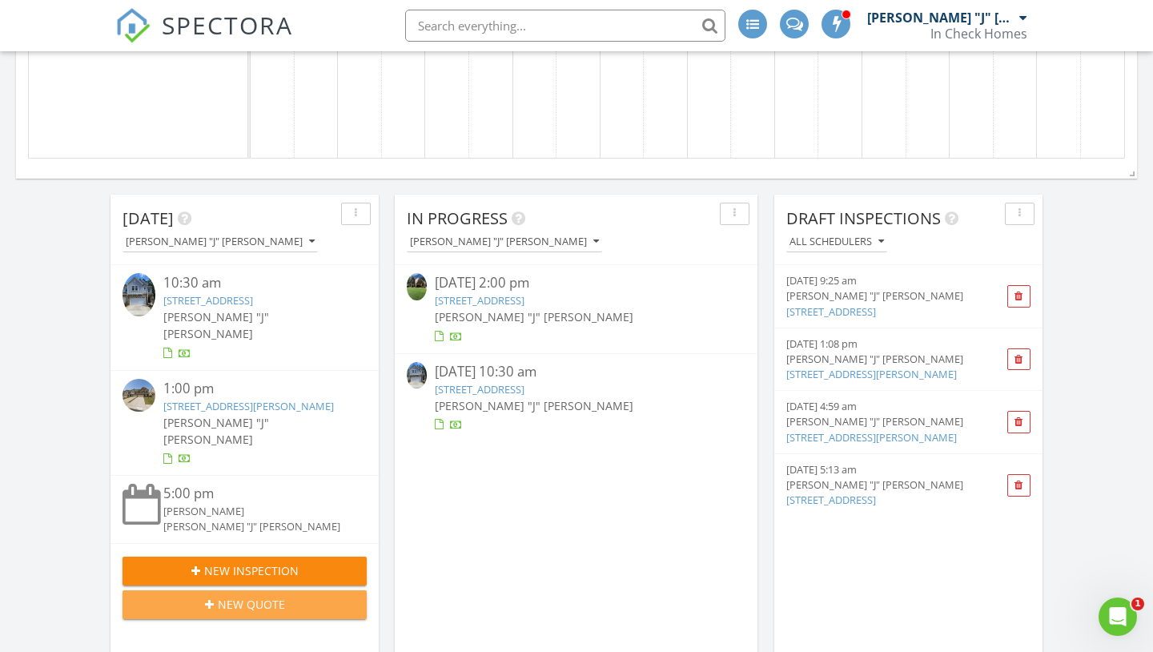
click at [220, 596] on span "New Quote" at bounding box center [251, 604] width 67 height 17
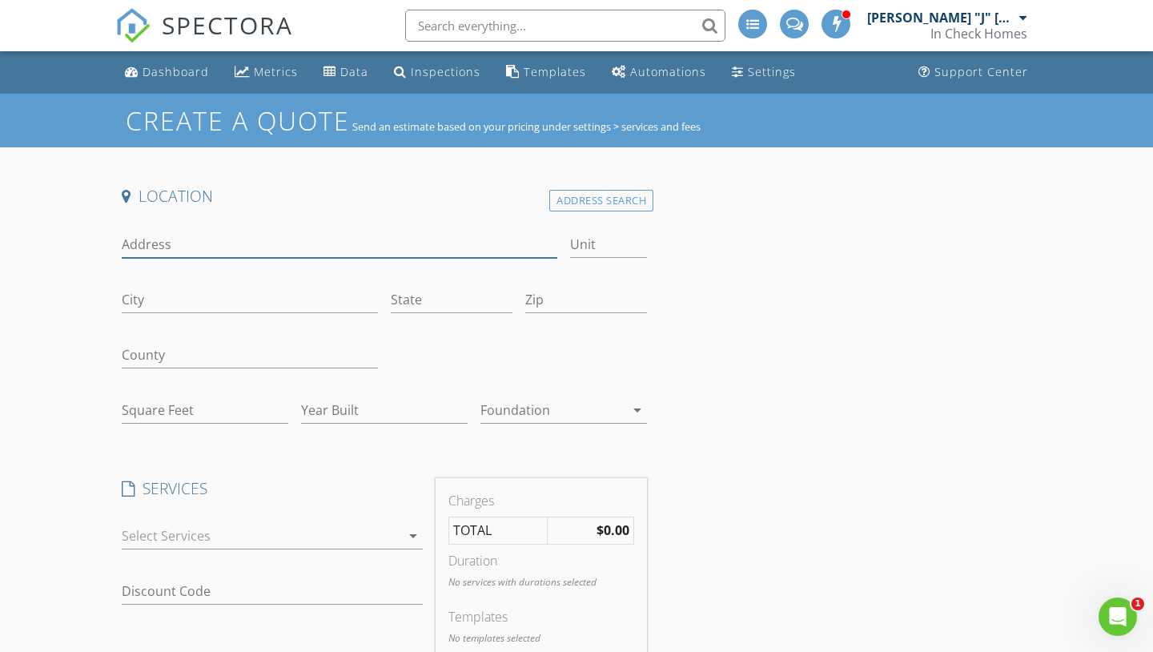
click at [259, 251] on input "Address" at bounding box center [339, 244] width 435 height 26
click at [174, 231] on div "Address" at bounding box center [339, 248] width 435 height 52
click at [170, 239] on input "Address" at bounding box center [339, 244] width 435 height 26
paste input "[STREET_ADDRESS][PERSON_NAME][PERSON_NAME]"
type input "[STREET_ADDRESS][PERSON_NAME][PERSON_NAME]"
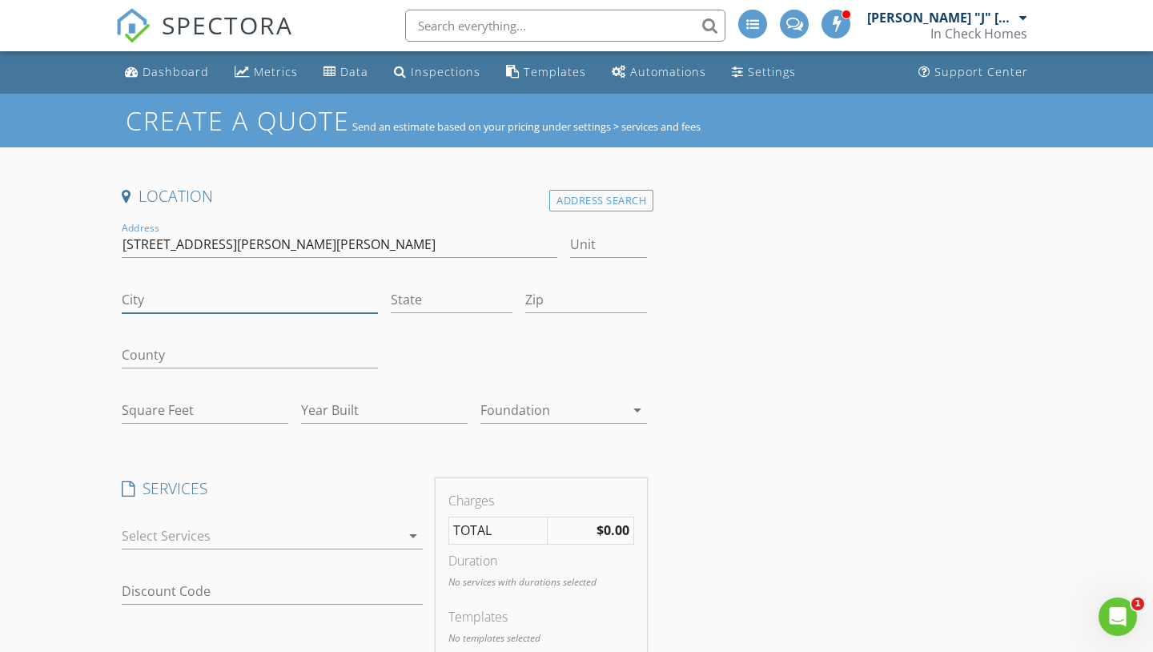
click at [177, 292] on input "City" at bounding box center [250, 300] width 256 height 26
paste input "Charlotte"
type input "Charlotte"
click at [444, 299] on input "State" at bounding box center [452, 300] width 122 height 26
type input "NC"
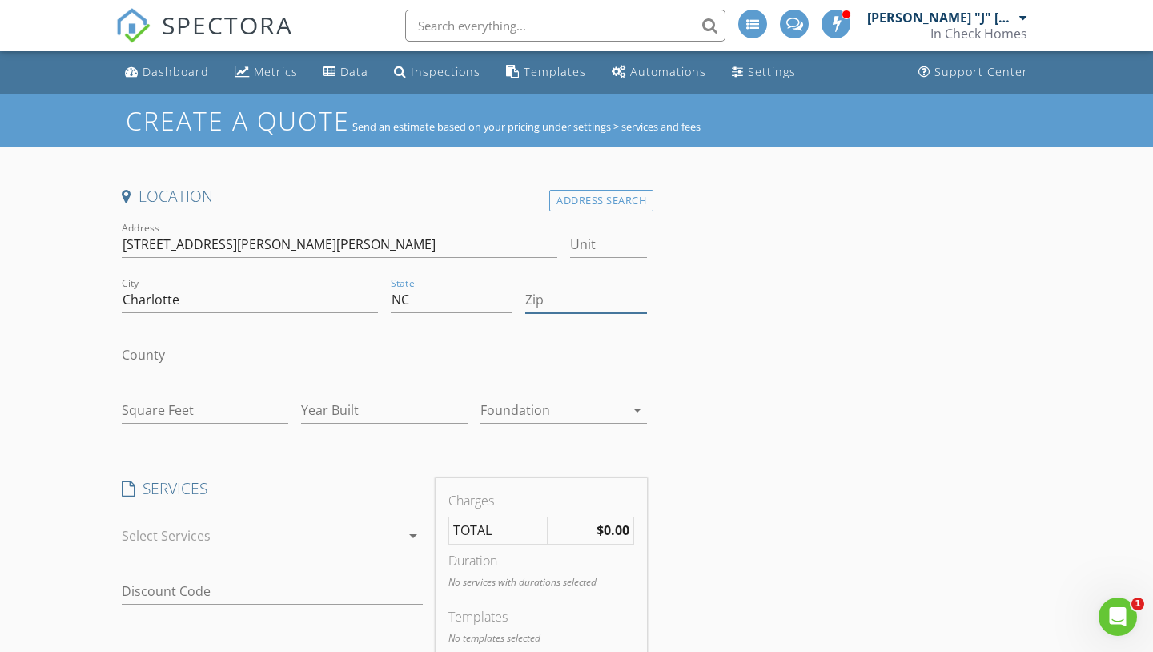
click at [547, 307] on input "Zip" at bounding box center [586, 300] width 122 height 26
paste input "28273"
type input "28273"
click at [206, 407] on input "Square Feet" at bounding box center [205, 410] width 166 height 26
type input "2042"
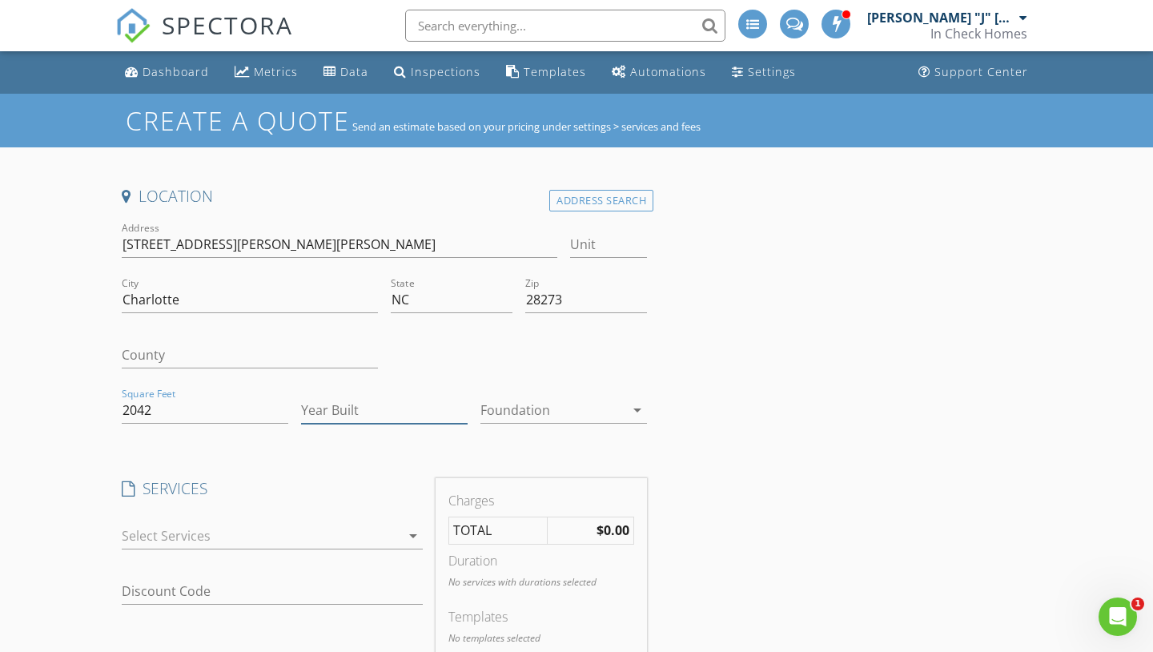
click at [333, 399] on input "Year Built" at bounding box center [384, 410] width 166 height 26
type input "1993"
click at [485, 412] on div at bounding box center [552, 410] width 144 height 26
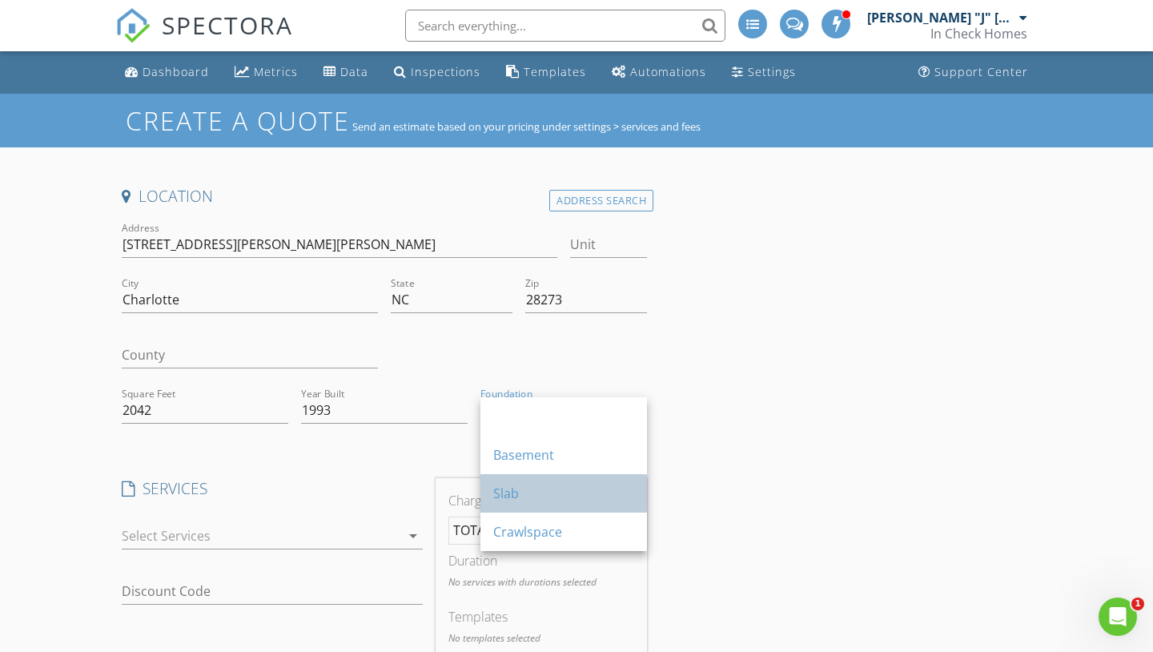
click at [517, 509] on div "Slab" at bounding box center [563, 493] width 141 height 38
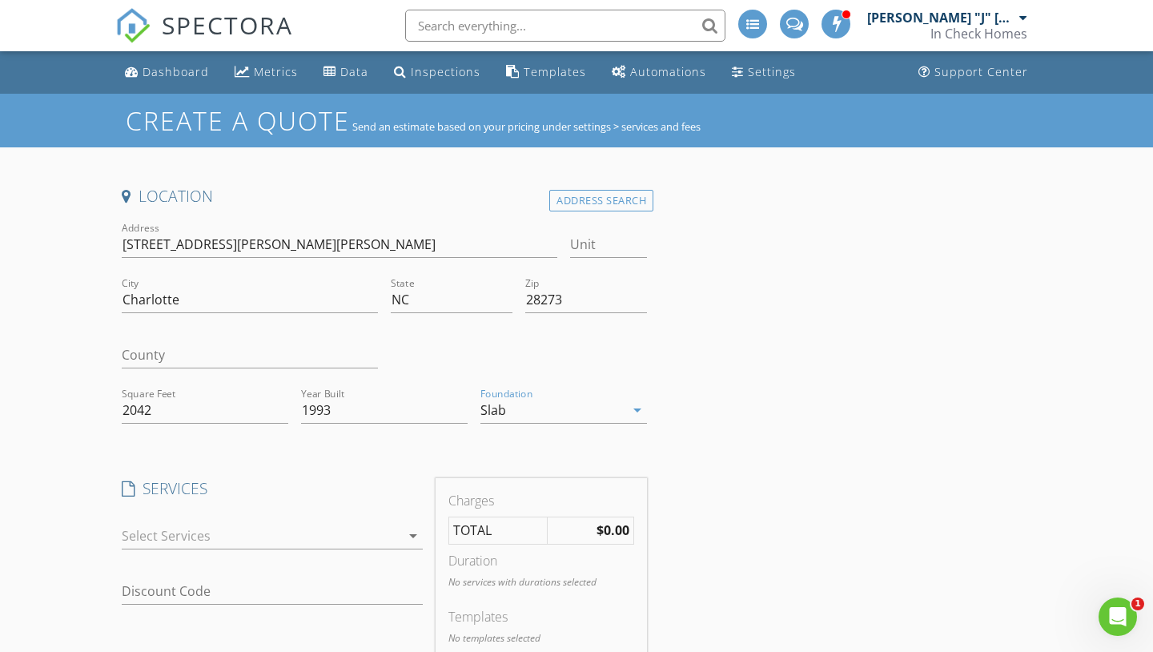
click at [71, 363] on div "Create a Quote Send an estimate based on your pricing under settings > services…" at bounding box center [576, 616] width 1153 height 1044
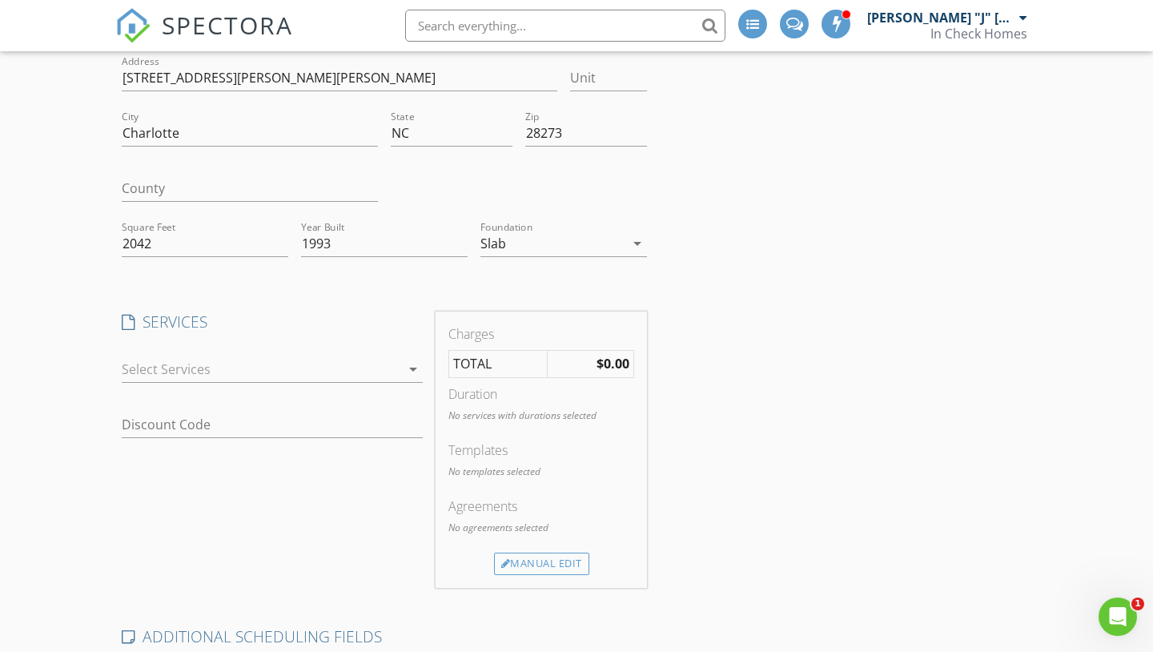
scroll to position [240, 0]
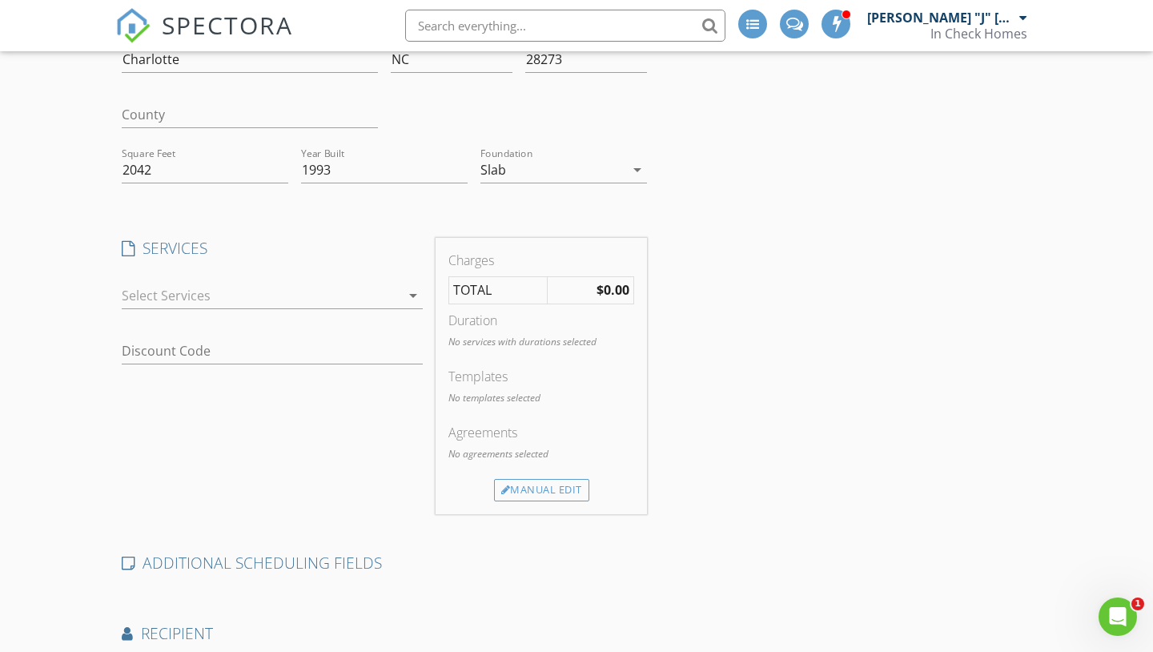
click at [179, 304] on div at bounding box center [261, 296] width 279 height 26
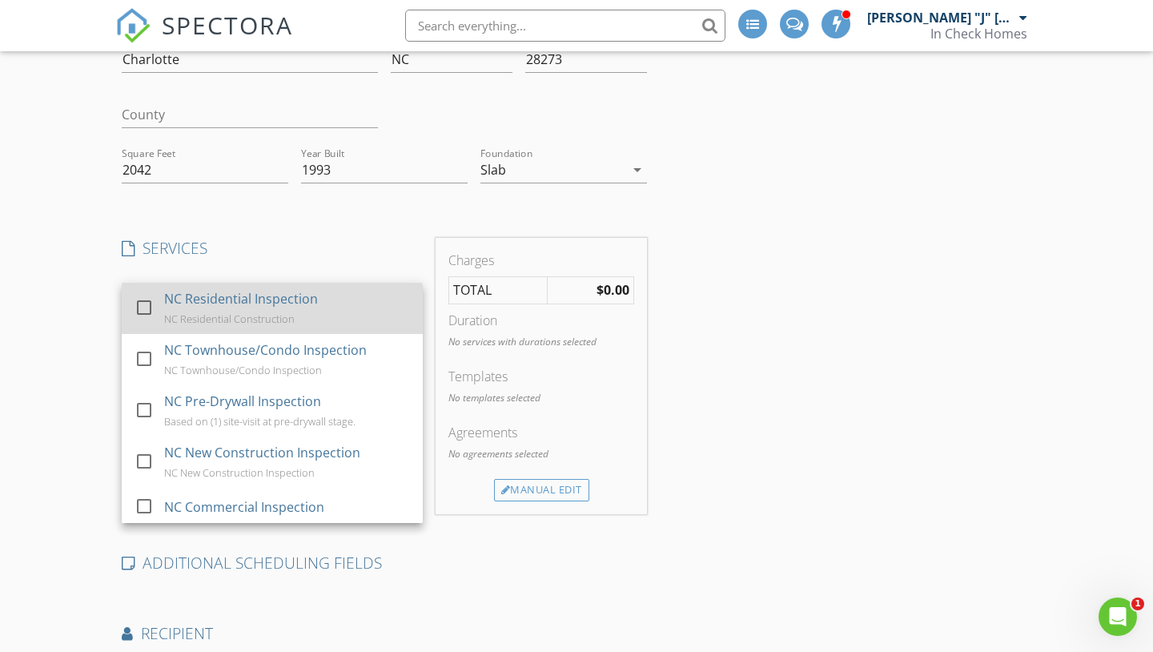
click at [142, 303] on div at bounding box center [143, 306] width 27 height 27
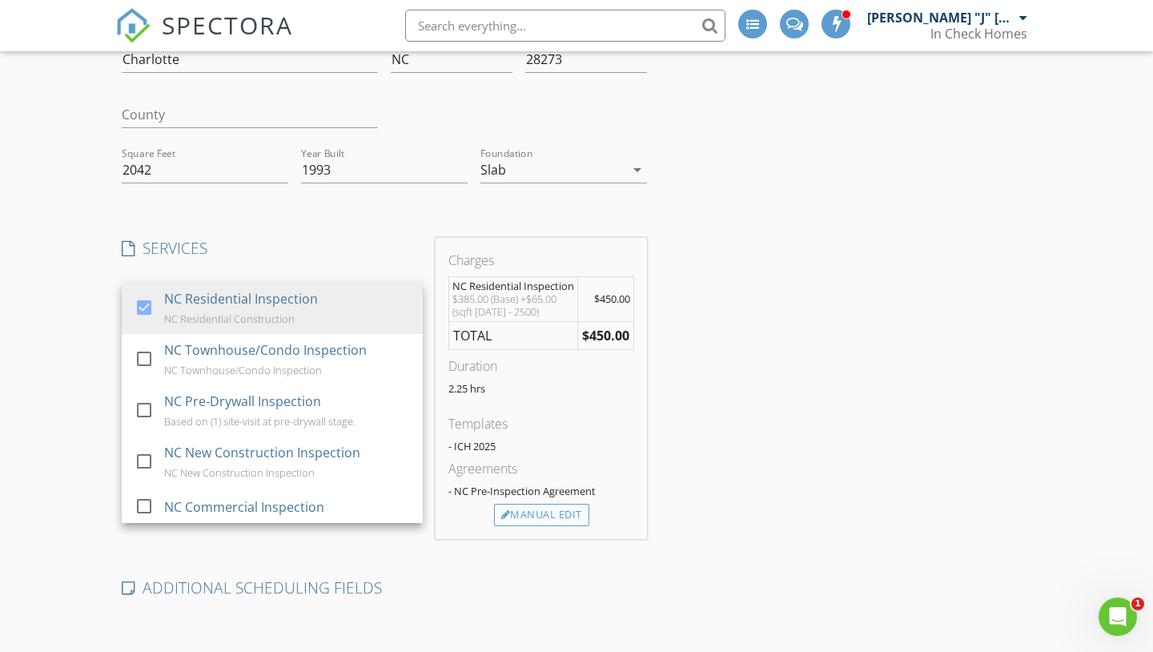
click at [96, 285] on div "Create a Quote Send an estimate based on your pricing under settings > services…" at bounding box center [576, 388] width 1153 height 1069
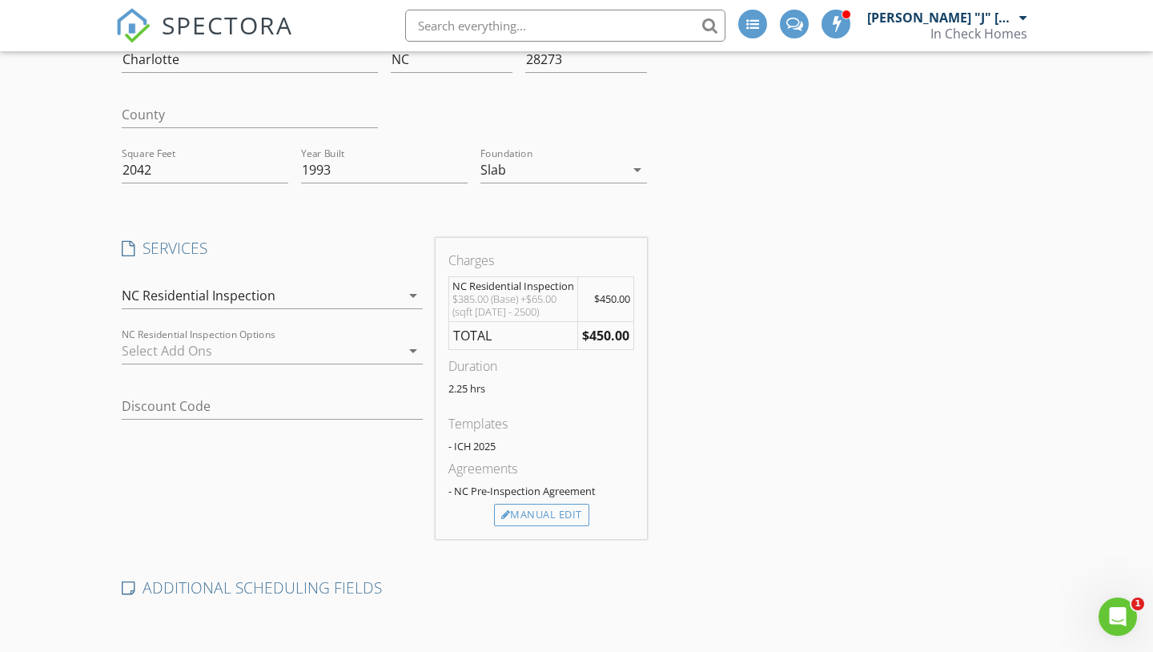
click at [212, 355] on div at bounding box center [261, 351] width 279 height 26
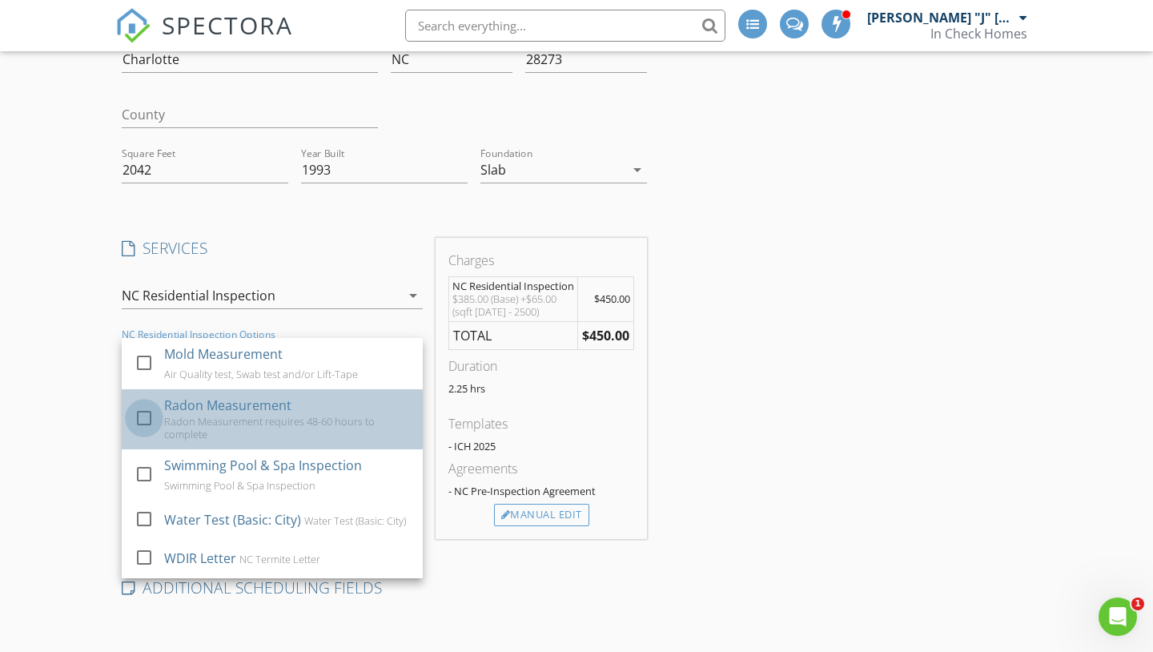
click at [146, 419] on div at bounding box center [143, 417] width 27 height 27
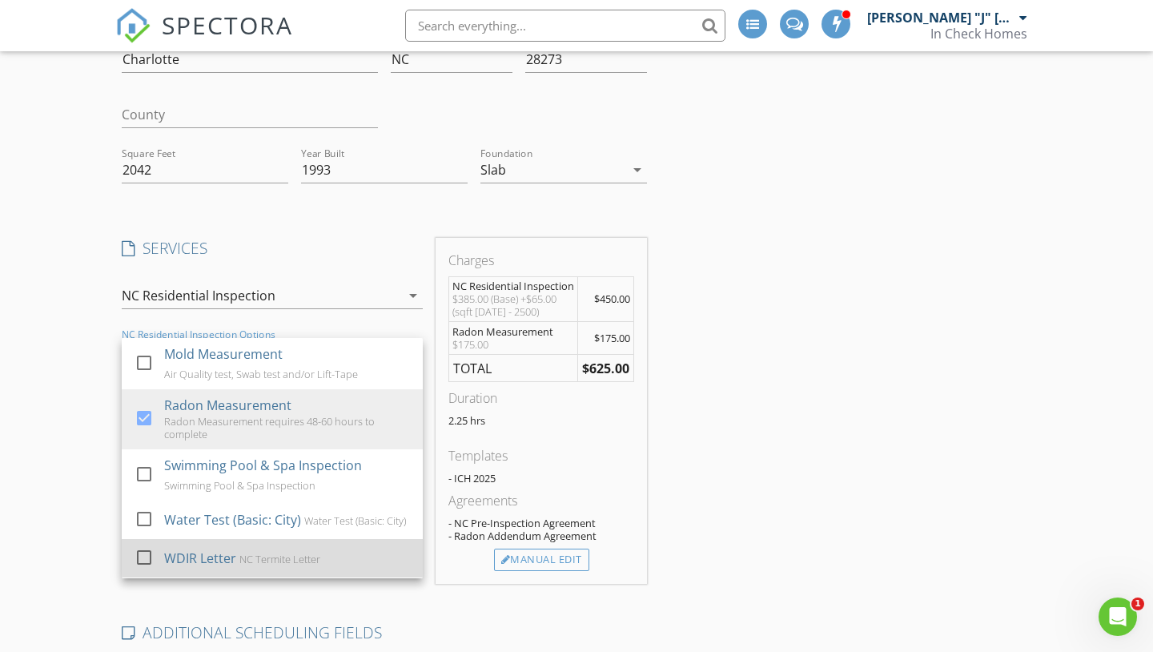
click at [147, 559] on div at bounding box center [143, 556] width 27 height 27
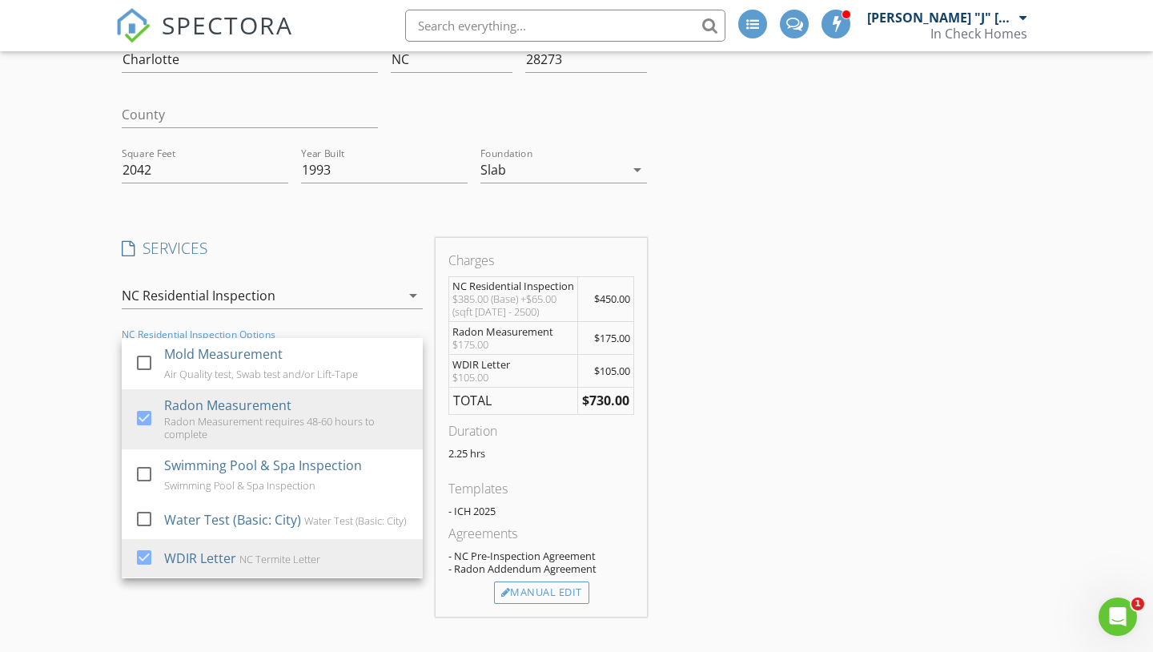
click at [110, 405] on div "Create a Quote Send an estimate based on your pricing under settings > services…" at bounding box center [576, 427] width 1153 height 1146
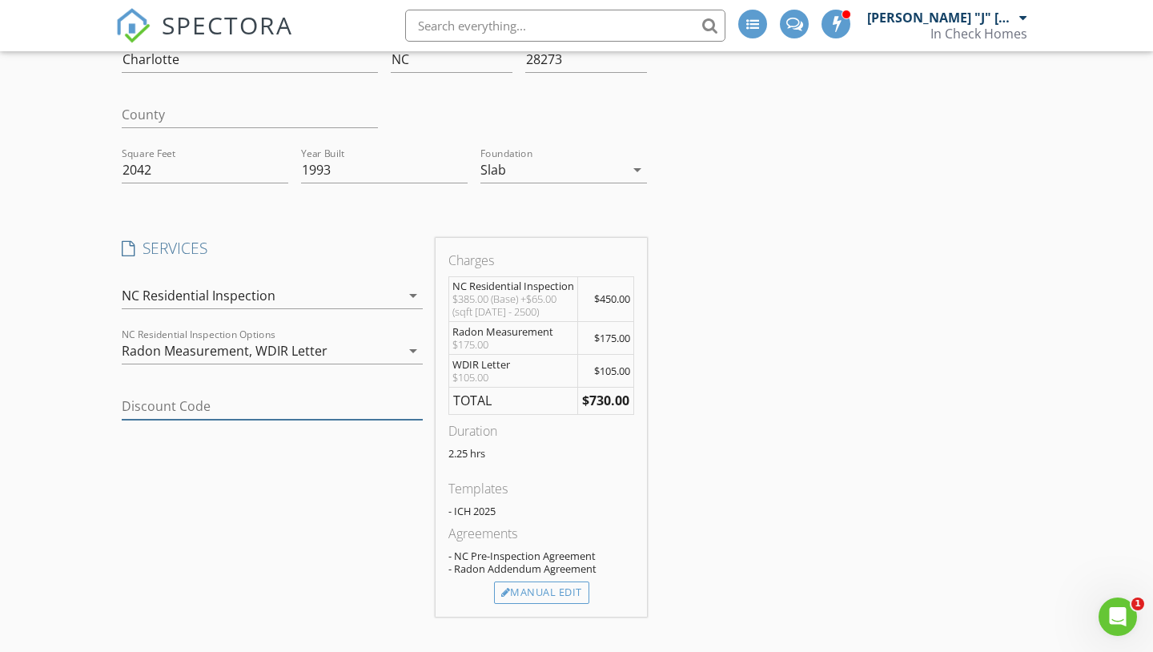
click at [193, 404] on input "Discount Code" at bounding box center [272, 406] width 301 height 26
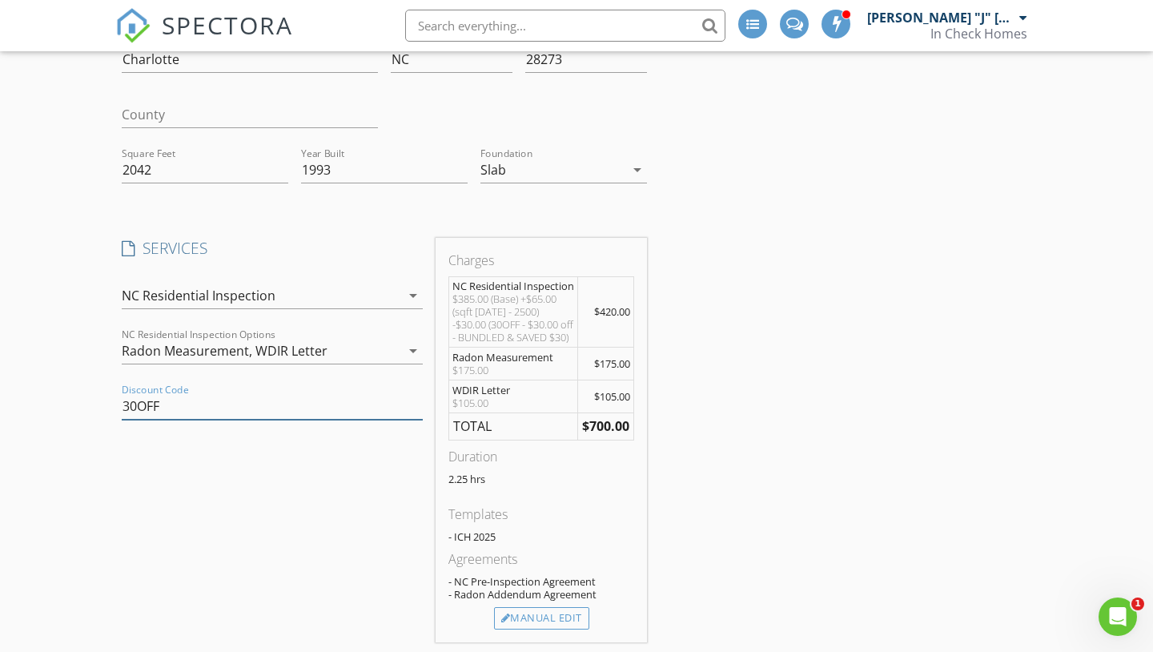
type input "30OFF"
click at [278, 444] on div "SERVICES check_box NC Residential Inspection NC Residential Construction check_…" at bounding box center [272, 440] width 314 height 404
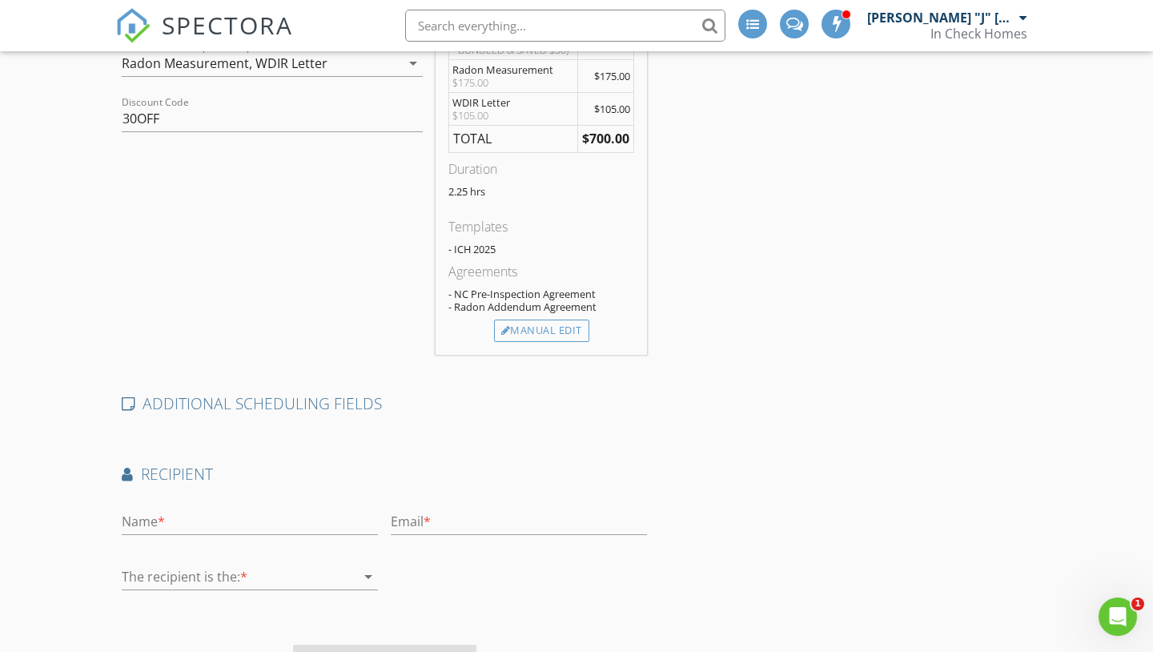
scroll to position [614, 0]
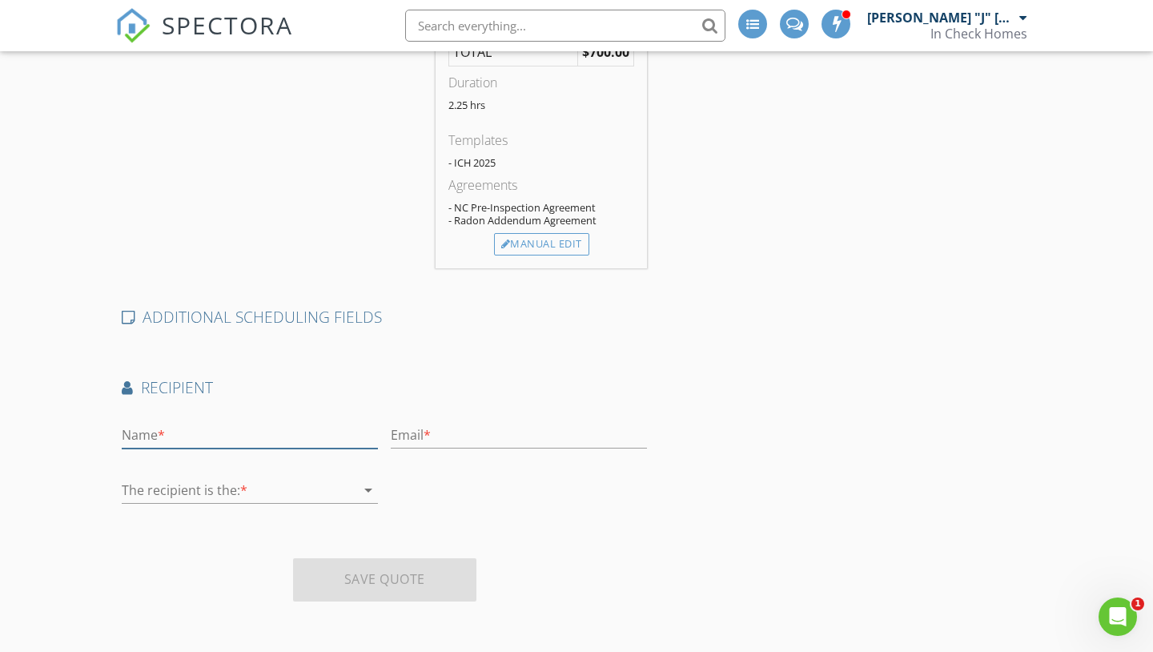
click at [271, 431] on input "text" at bounding box center [250, 435] width 256 height 26
type input "Rachel Cost"
click at [563, 429] on input "text" at bounding box center [519, 435] width 256 height 26
paste input "aprilrobsonrealestate@gmail.com"
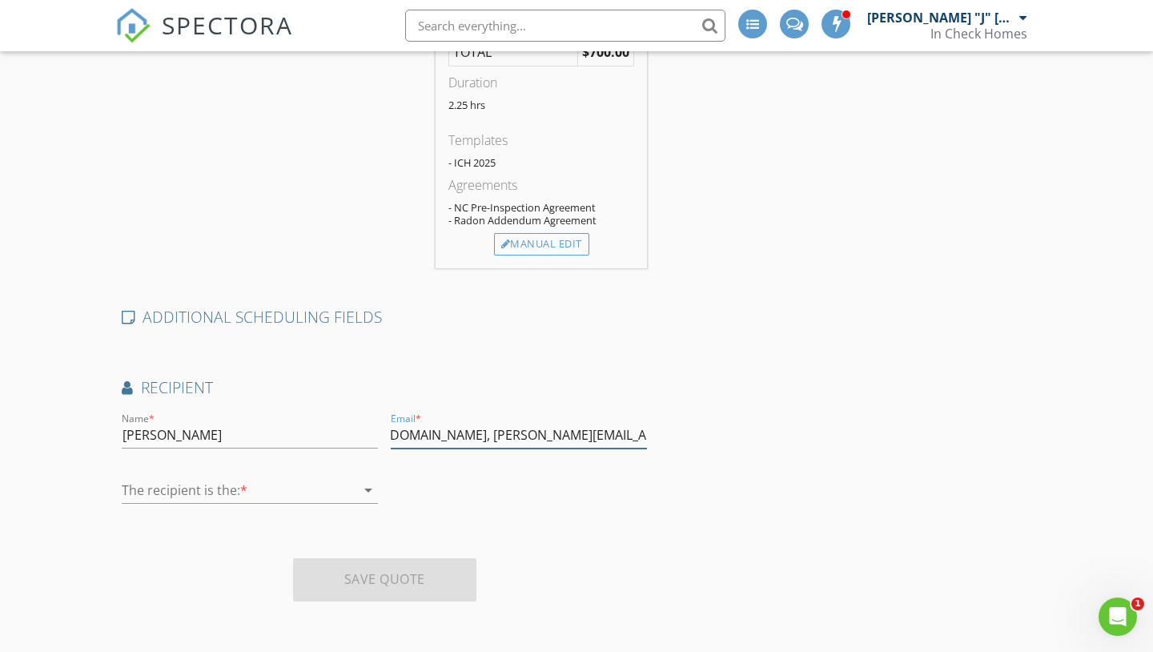
scroll to position [0, 0]
click at [393, 436] on input "aprilrobsonrealestate@gmail.com, john@incheckhomes.com," at bounding box center [519, 435] width 256 height 26
paste input "manda@closingbydesign.com"
click at [624, 441] on input "amanda@closingbydesign.com, john@incheckhomes.com," at bounding box center [519, 435] width 256 height 26
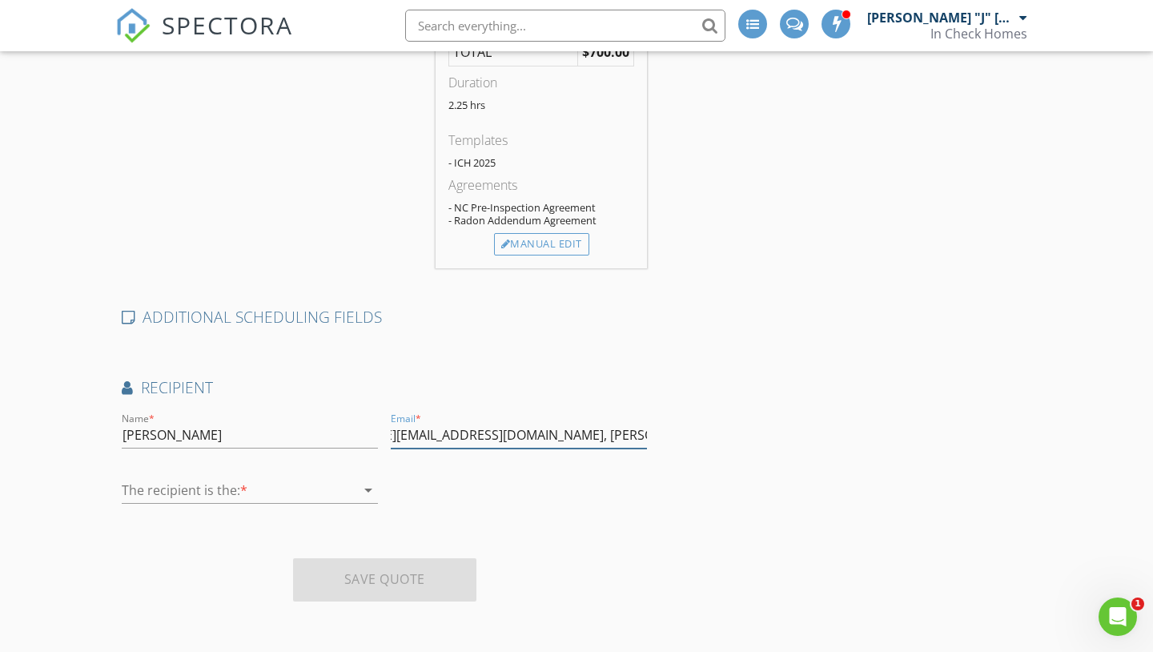
paste input "aprilrobsonrealestate@gmail.com"
type input "amanda@closingbydesign.com, john@incheckhomes.com, aprilrobsonrealestate@gmail.…"
click at [201, 439] on input "Rachel Cost" at bounding box center [250, 435] width 256 height 26
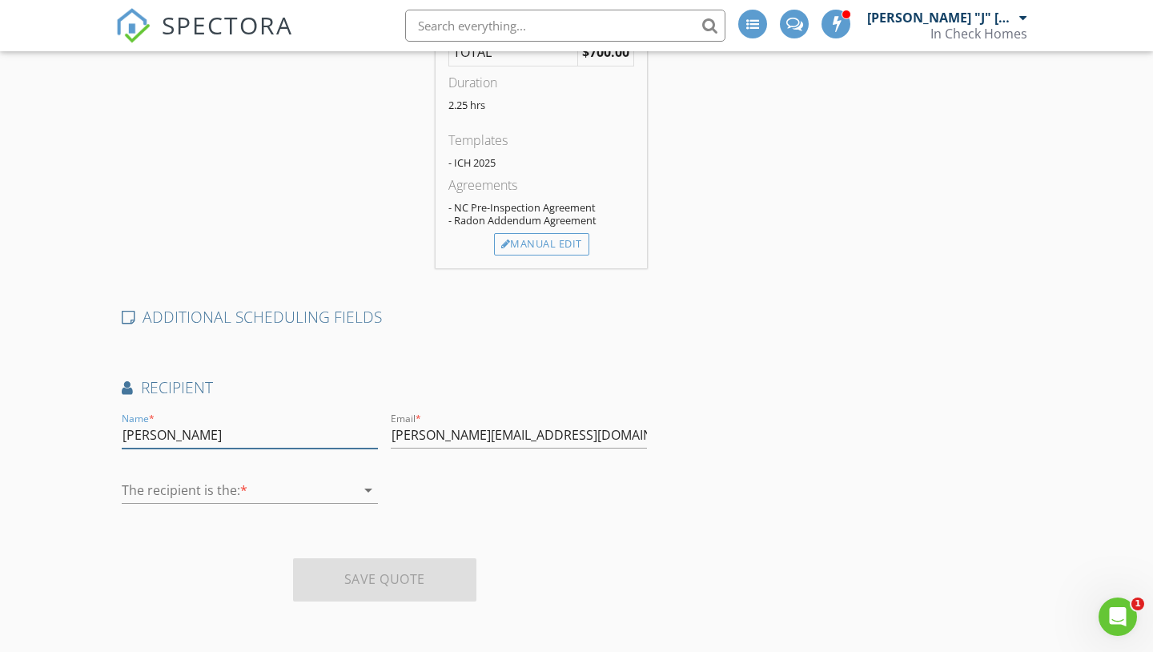
click at [201, 439] on input "Rachel Cost" at bounding box center [250, 435] width 256 height 26
type input "April Robson"
click at [307, 494] on div at bounding box center [239, 490] width 234 height 26
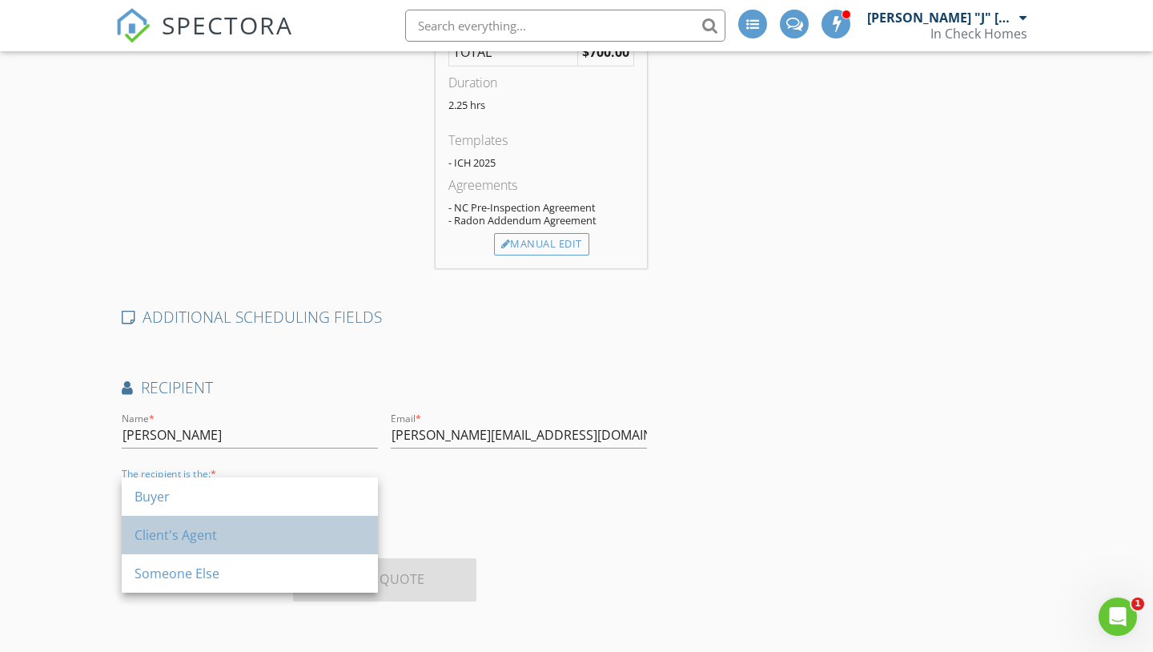
click at [251, 535] on div "Client's Agent" at bounding box center [249, 534] width 231 height 19
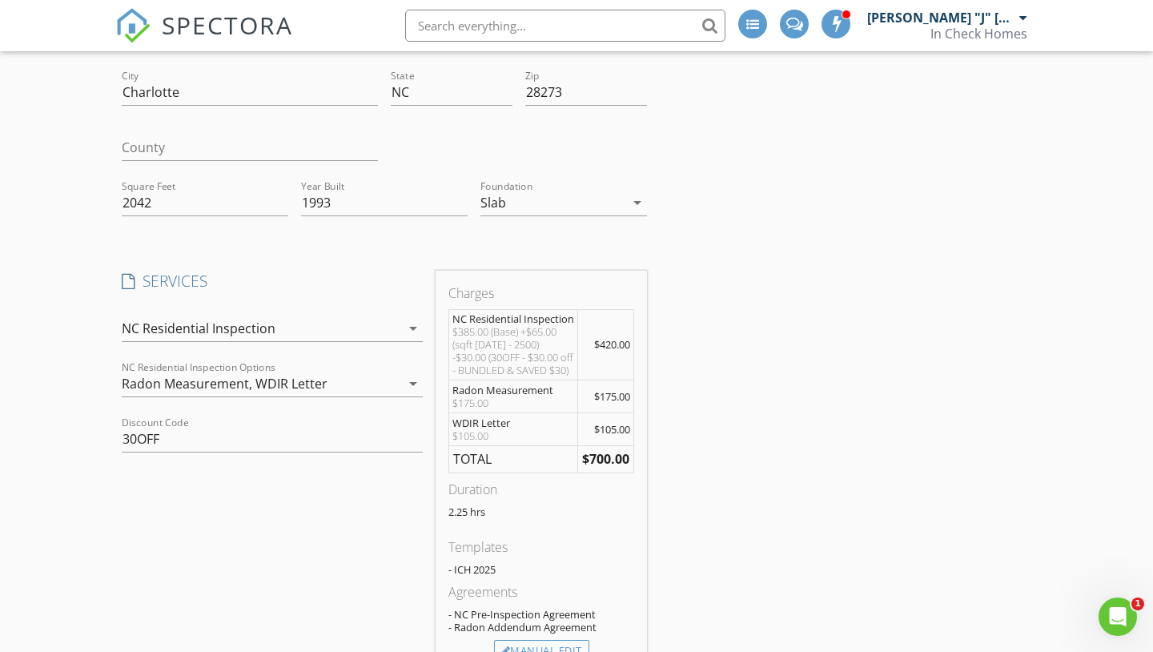
scroll to position [203, 0]
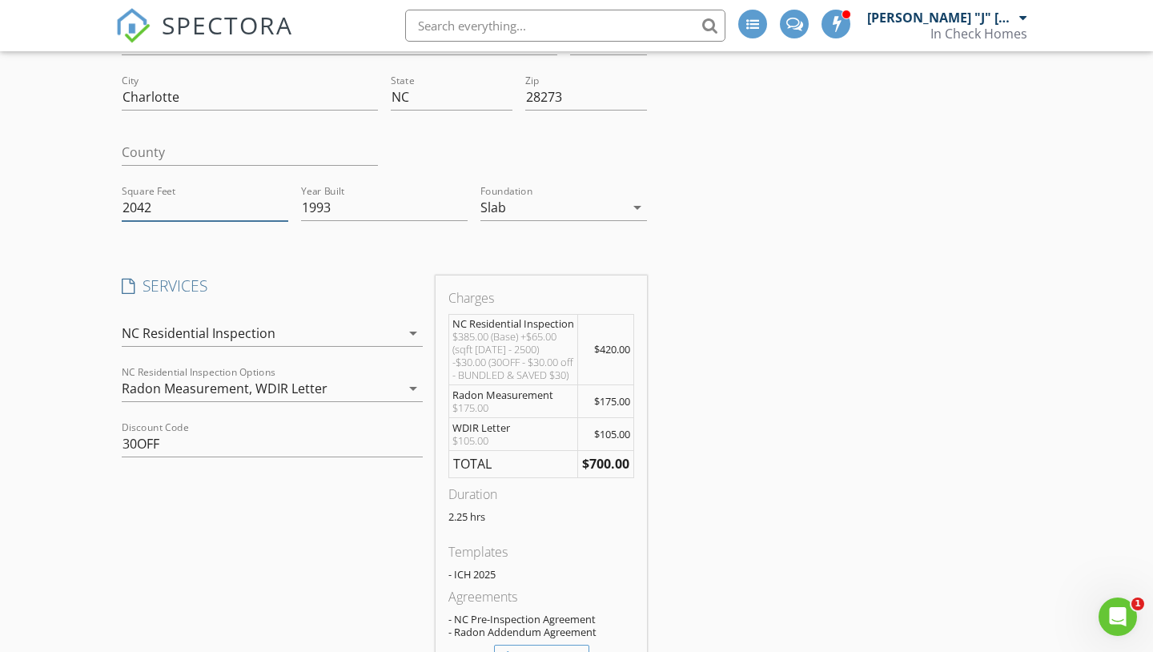
click at [221, 204] on input "2042" at bounding box center [205, 208] width 166 height 26
type input "2090"
click at [310, 285] on h4 "SERVICES" at bounding box center [272, 285] width 301 height 21
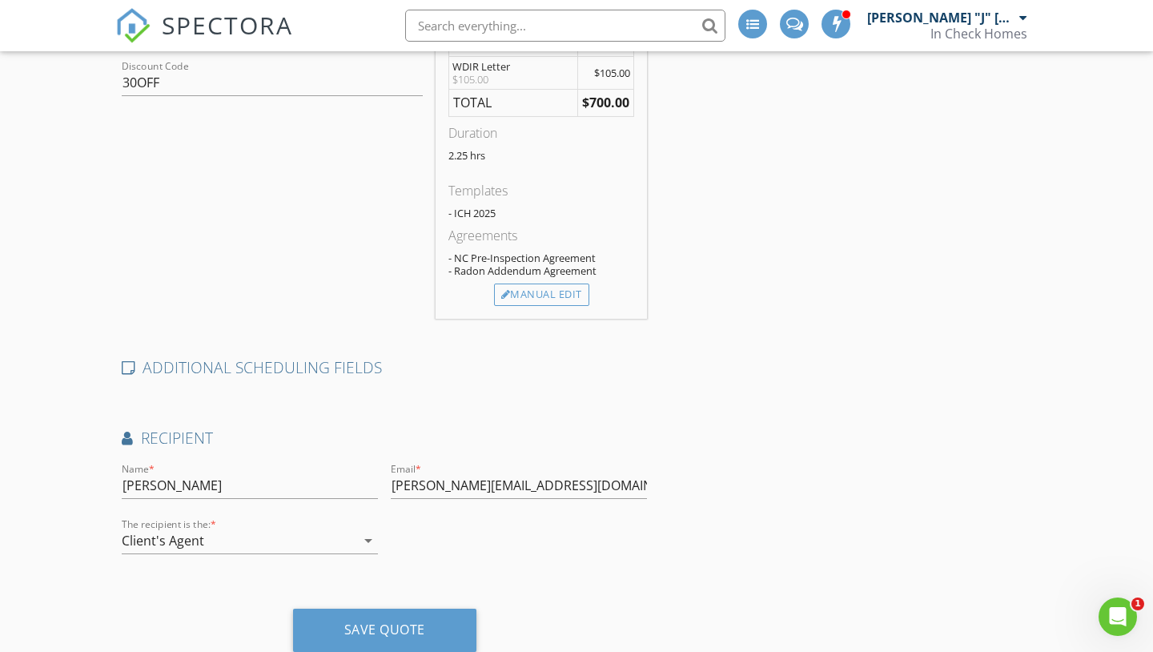
scroll to position [614, 0]
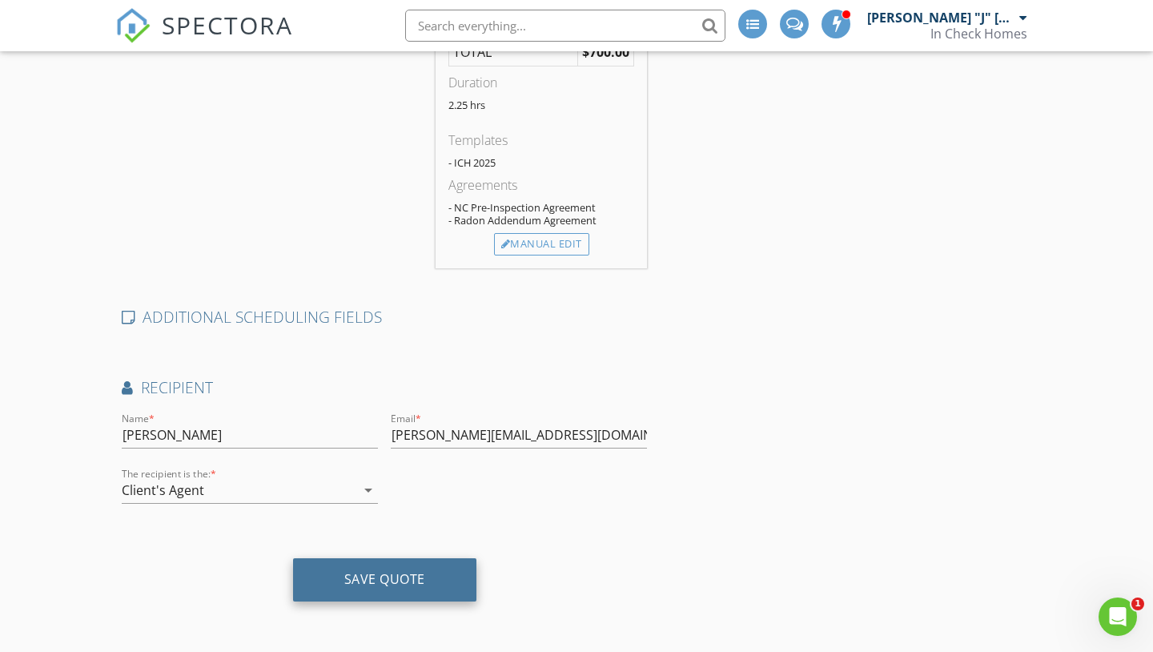
click at [320, 591] on div "Save Quote" at bounding box center [384, 579] width 183 height 43
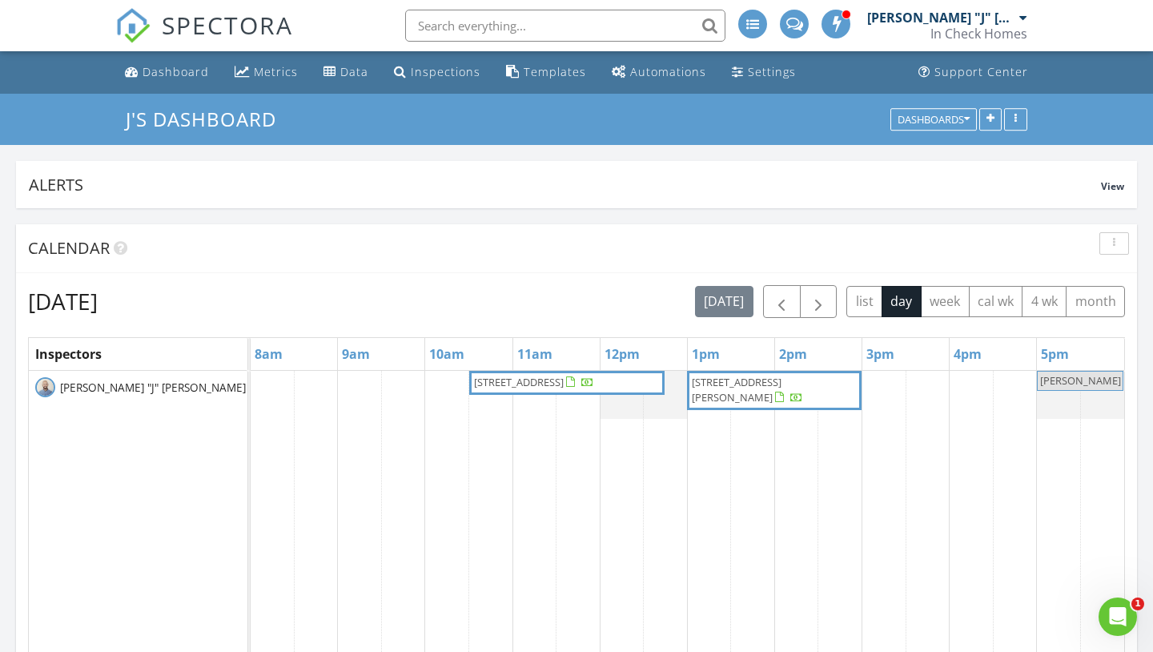
click at [566, 391] on span "5025 Catterick Ct, Charlotte 28226" at bounding box center [533, 383] width 123 height 16
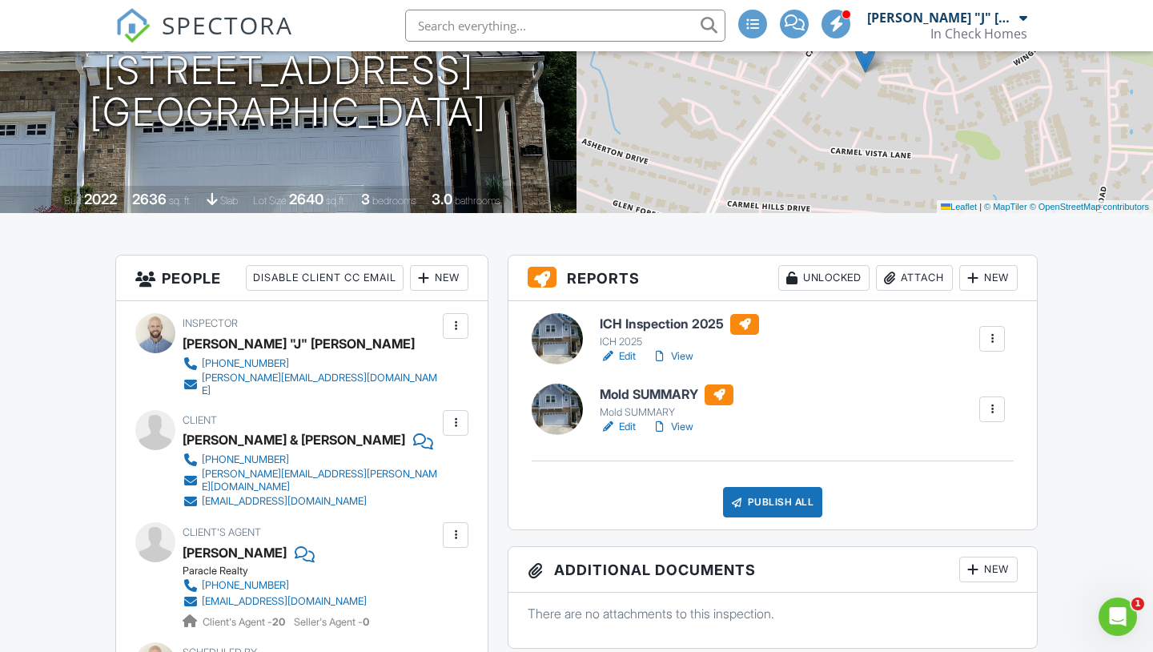
click at [892, 286] on div at bounding box center [889, 278] width 16 height 16
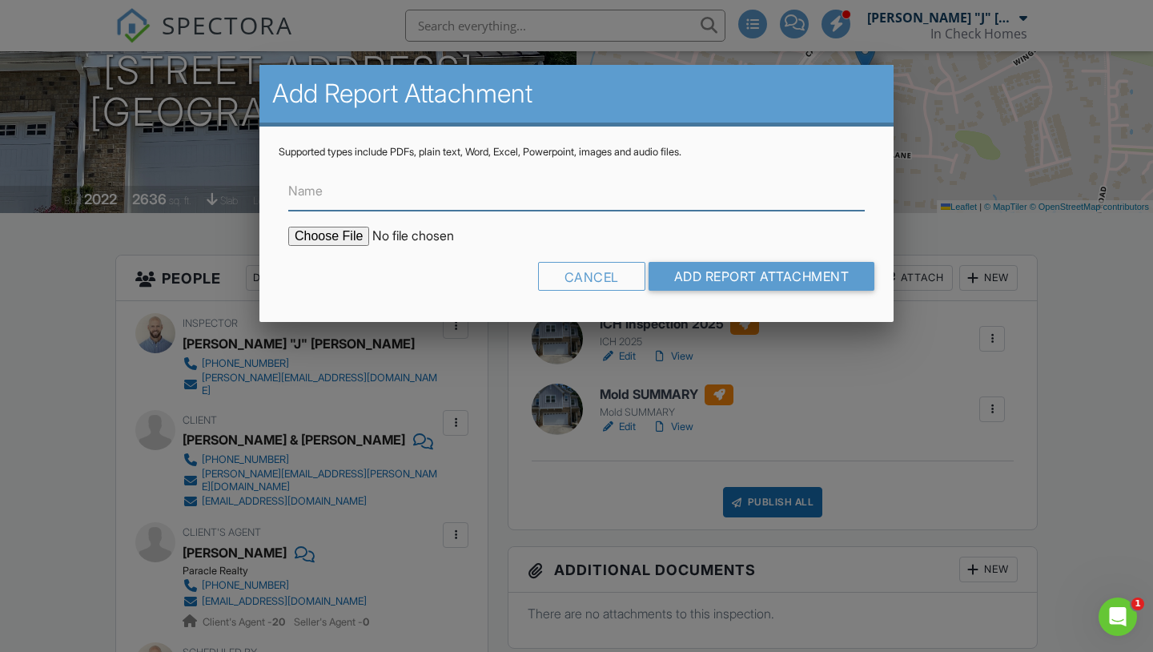
type input "C:\fakepath\WDIR-5025 Catterick Ct-[GEOGRAPHIC_DATA]-NC-28226.pdf"
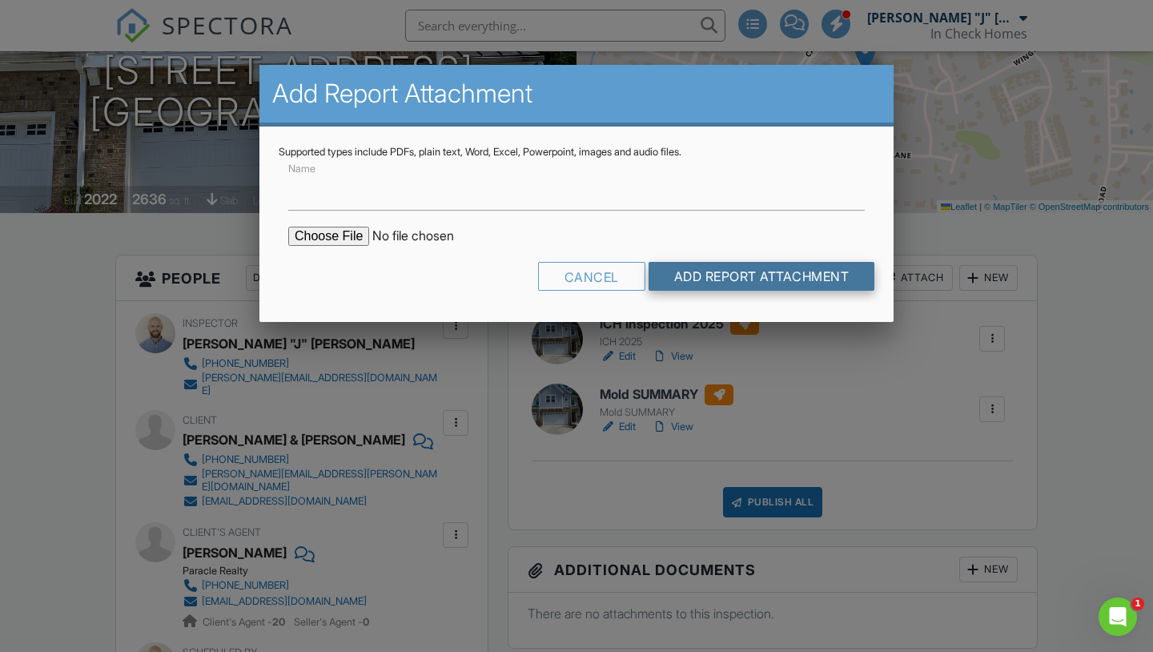
click at [786, 271] on input "Add Report Attachment" at bounding box center [761, 276] width 227 height 29
